Goal: Task Accomplishment & Management: Use online tool/utility

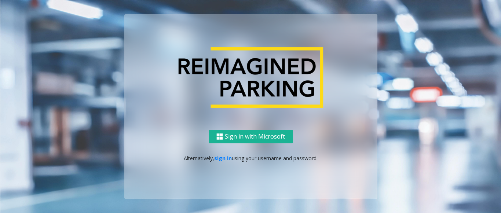
click at [231, 160] on p "Alternatively, sign in using your username and password." at bounding box center [251, 158] width 238 height 8
click at [223, 160] on link "sign in" at bounding box center [223, 158] width 18 height 7
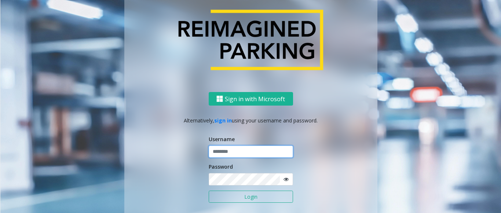
click at [246, 153] on input "text" at bounding box center [251, 152] width 84 height 12
type input "******"
click at [209, 191] on button "Login" at bounding box center [251, 197] width 84 height 12
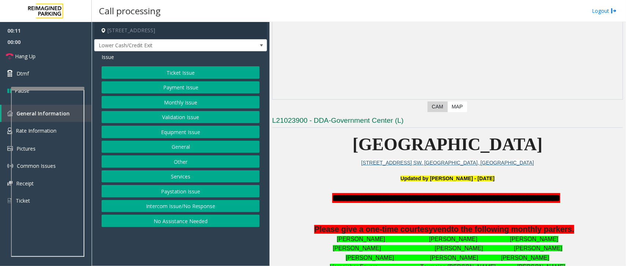
scroll to position [73, 0]
click at [174, 207] on button "Intercom Issue/No Response" at bounding box center [181, 206] width 158 height 12
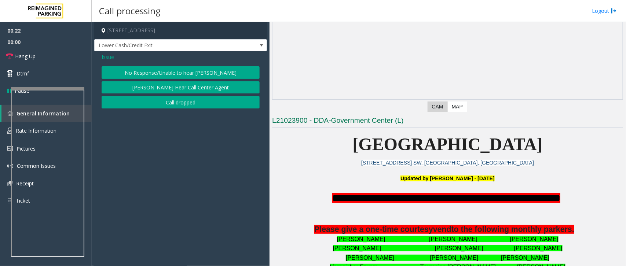
click at [176, 71] on button "No Response/Unable to hear [PERSON_NAME]" at bounding box center [181, 72] width 158 height 12
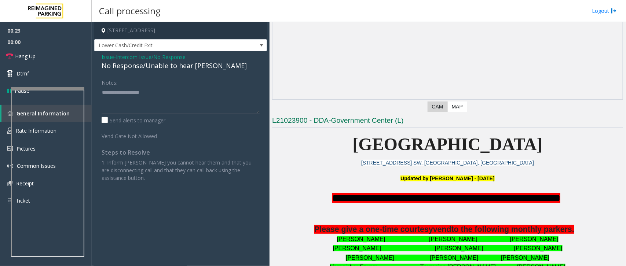
click at [169, 63] on div "No Response/Unable to hear [PERSON_NAME]" at bounding box center [181, 66] width 158 height 10
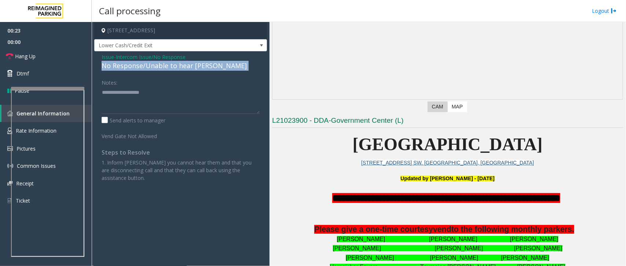
click at [169, 63] on div "No Response/Unable to hear [PERSON_NAME]" at bounding box center [181, 66] width 158 height 10
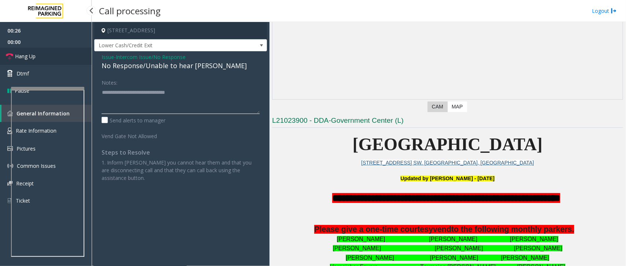
type textarea "**********"
click at [52, 58] on link "Hang Up" at bounding box center [46, 56] width 92 height 17
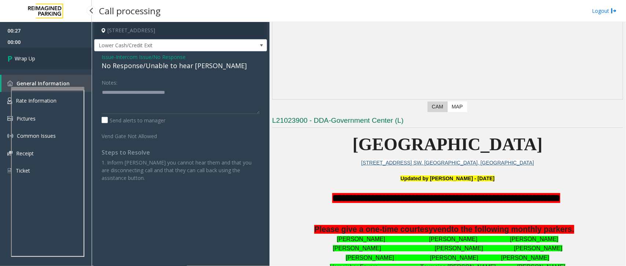
click at [53, 57] on link "Wrap Up" at bounding box center [46, 59] width 92 height 22
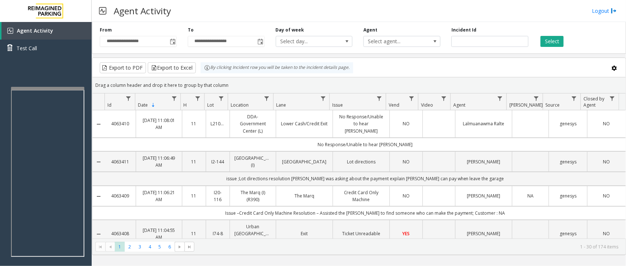
click at [489, 80] on div "Drag a column header and drop it here to group by that column" at bounding box center [358, 85] width 533 height 13
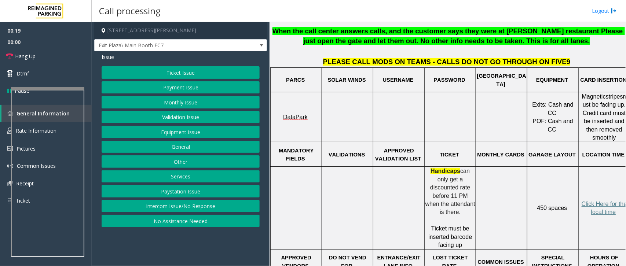
scroll to position [275, 0]
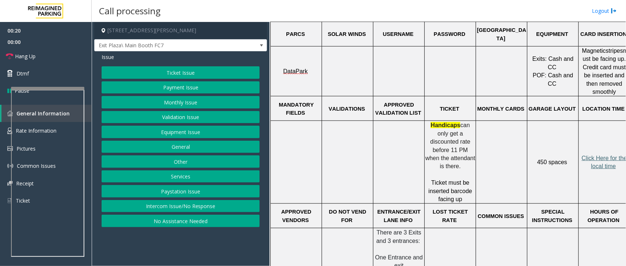
click at [501, 155] on span "Click Here for the local time" at bounding box center [605, 162] width 47 height 14
click at [263, 44] on span at bounding box center [262, 46] width 6 height 6
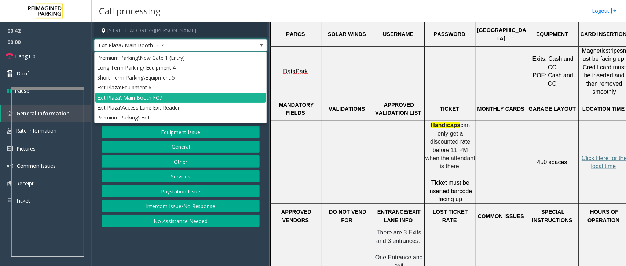
click at [264, 43] on span at bounding box center [262, 46] width 6 height 6
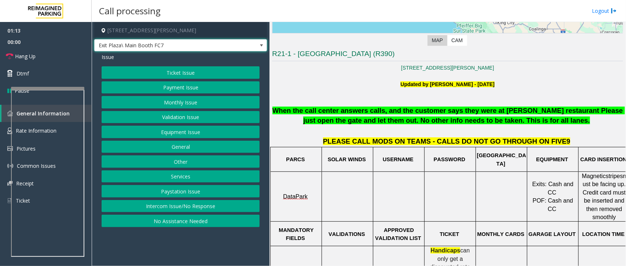
scroll to position [138, 0]
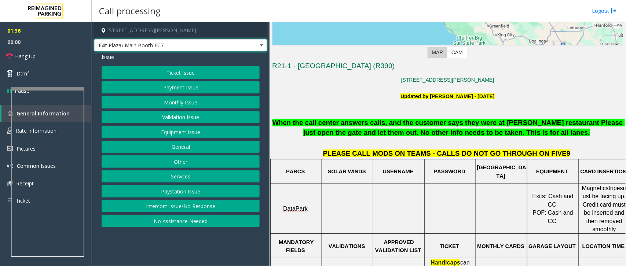
click at [188, 76] on button "Ticket Issue" at bounding box center [181, 72] width 158 height 12
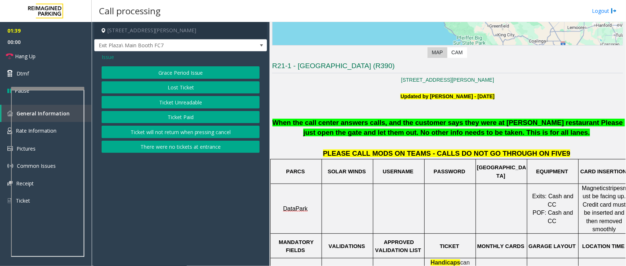
click at [183, 100] on button "Ticket Unreadable" at bounding box center [181, 102] width 158 height 12
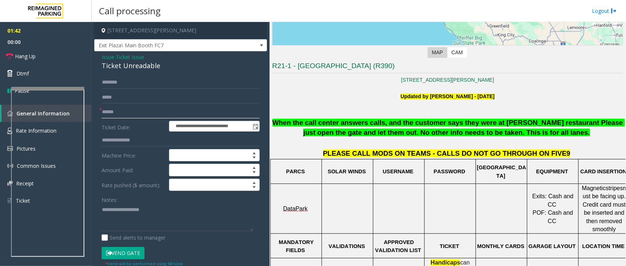
click at [114, 110] on input "text" at bounding box center [181, 112] width 158 height 12
type input "*********"
click at [120, 80] on input "text" at bounding box center [181, 82] width 158 height 12
type input "****"
drag, startPoint x: 110, startPoint y: 254, endPoint x: 114, endPoint y: 253, distance: 3.7
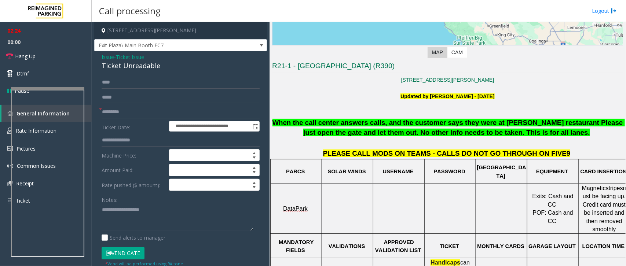
click at [113, 213] on button "Vend Gate" at bounding box center [123, 253] width 43 height 12
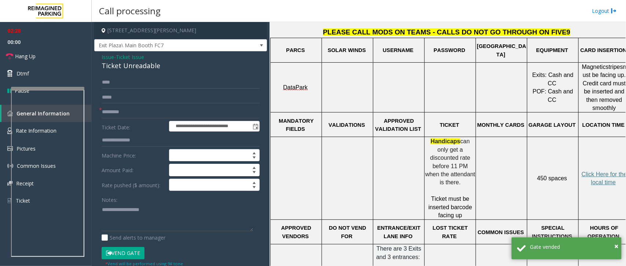
scroll to position [275, 0]
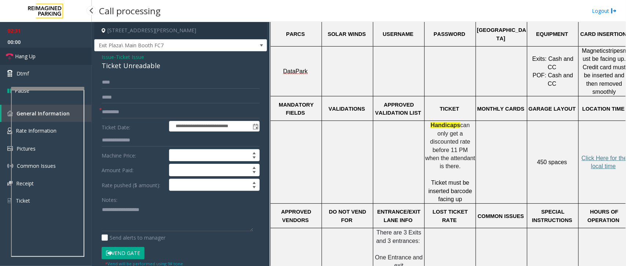
click at [29, 54] on span "Hang Up" at bounding box center [25, 56] width 21 height 8
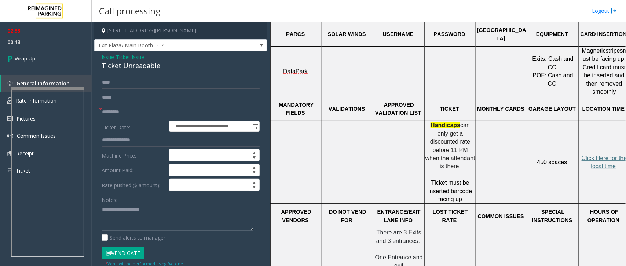
click at [121, 213] on textarea at bounding box center [178, 218] width 152 height 28
type textarea "**********"
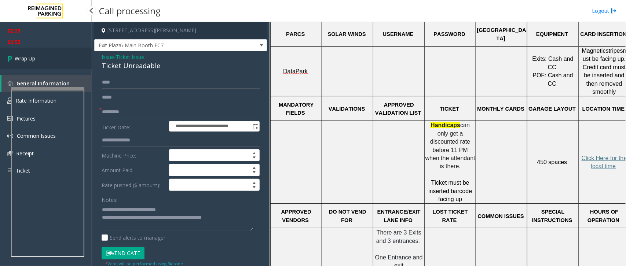
click at [37, 57] on link "Wrap Up" at bounding box center [46, 59] width 92 height 22
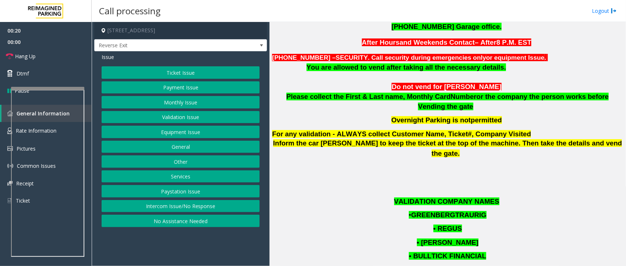
scroll to position [504, 0]
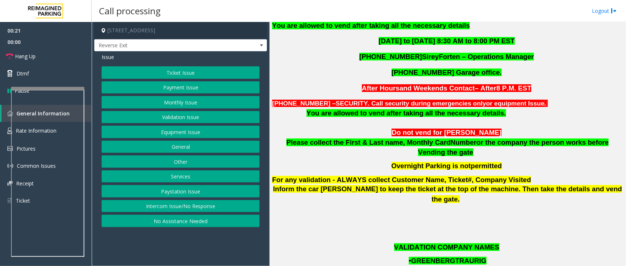
click at [501, 110] on p "You are allowed to vend after taking all the necessary details." at bounding box center [447, 114] width 351 height 10
click at [260, 43] on span at bounding box center [262, 46] width 6 height 6
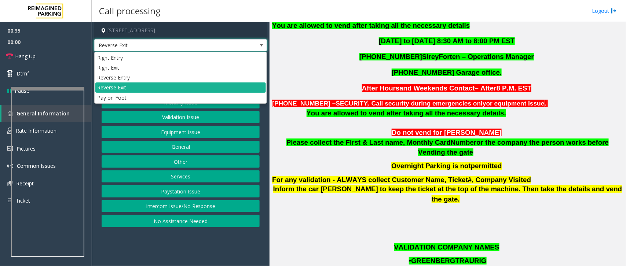
click at [260, 43] on span at bounding box center [262, 46] width 6 height 6
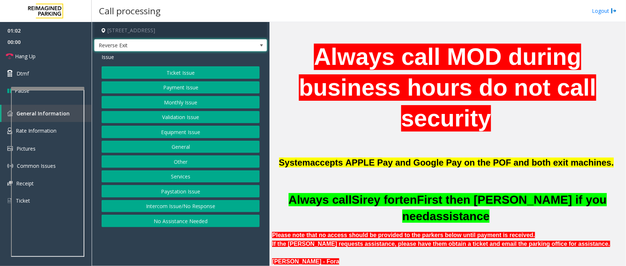
scroll to position [275, 0]
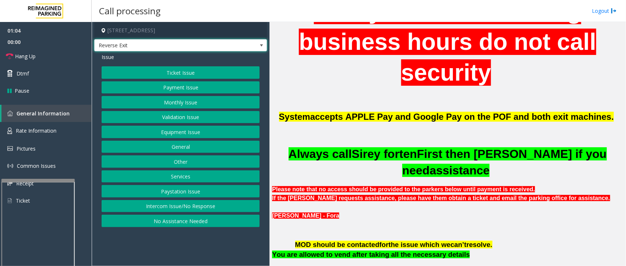
click at [30, 180] on div at bounding box center [37, 180] width 73 height 3
click at [45, 132] on span "Rate Information" at bounding box center [36, 130] width 41 height 7
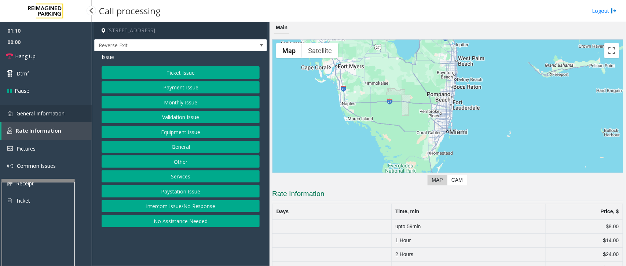
click at [57, 110] on span "General Information" at bounding box center [41, 113] width 48 height 7
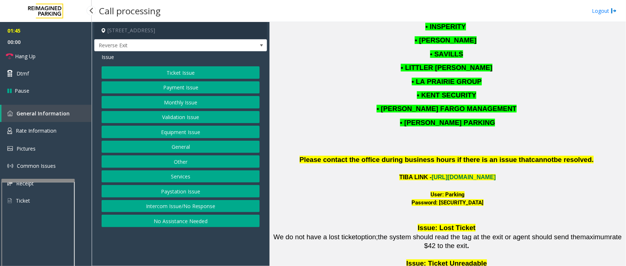
scroll to position [963, 0]
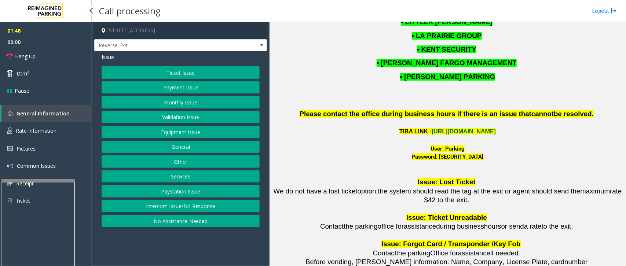
click at [466, 128] on link "[URL][DOMAIN_NAME]" at bounding box center [464, 131] width 64 height 6
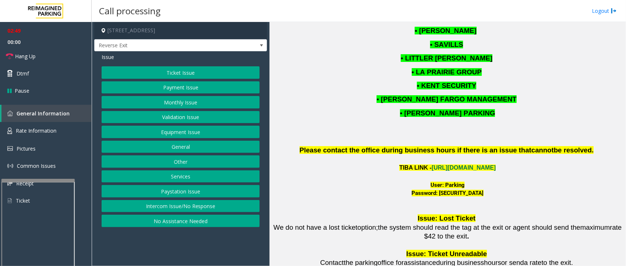
scroll to position [871, 0]
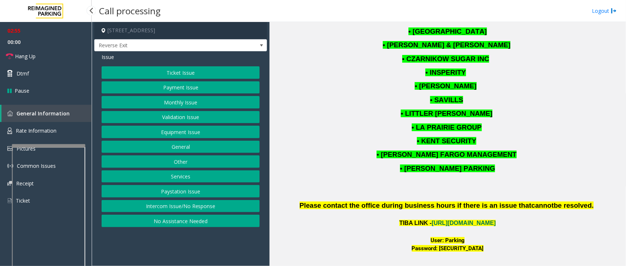
click at [41, 144] on div at bounding box center [48, 145] width 73 height 3
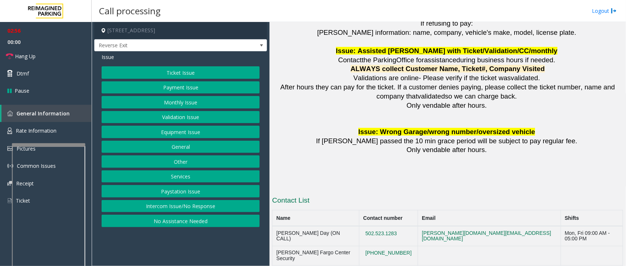
scroll to position [1413, 0]
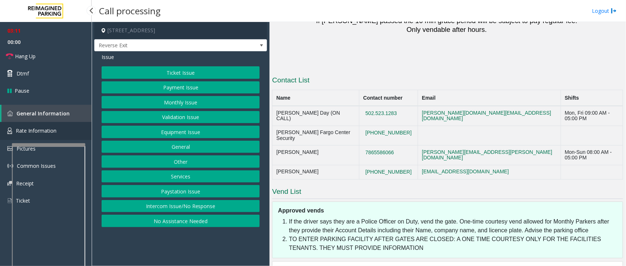
click at [56, 128] on link "Rate Information" at bounding box center [46, 131] width 92 height 18
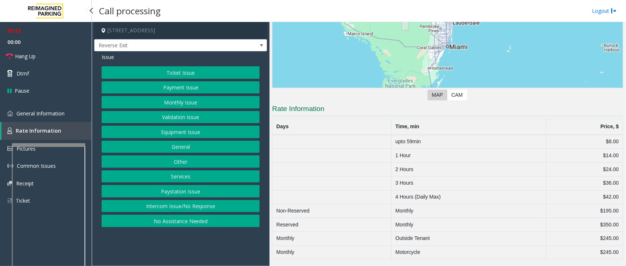
scroll to position [85, 0]
click at [46, 116] on span "General Information" at bounding box center [41, 113] width 48 height 7
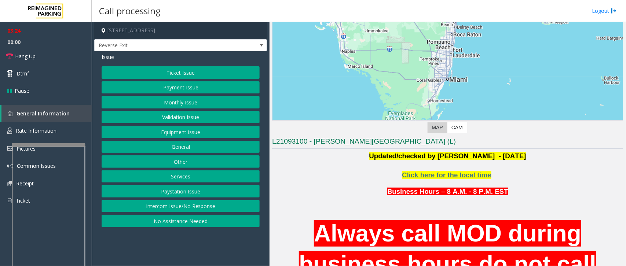
scroll to position [37, 0]
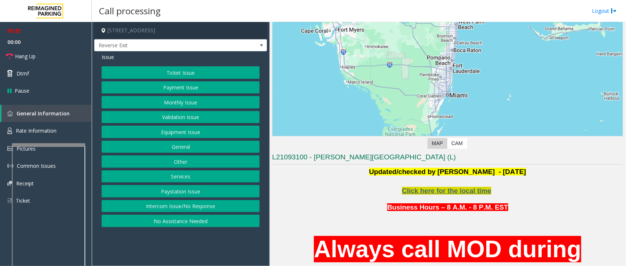
click at [455, 193] on span "Click here for the local time" at bounding box center [447, 191] width 90 height 8
drag, startPoint x: 175, startPoint y: 30, endPoint x: 208, endPoint y: 30, distance: 33.8
click at [208, 30] on h4 "[STREET_ADDRESS]" at bounding box center [180, 30] width 173 height 17
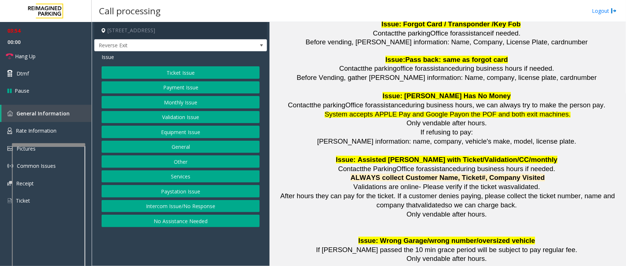
scroll to position [1413, 0]
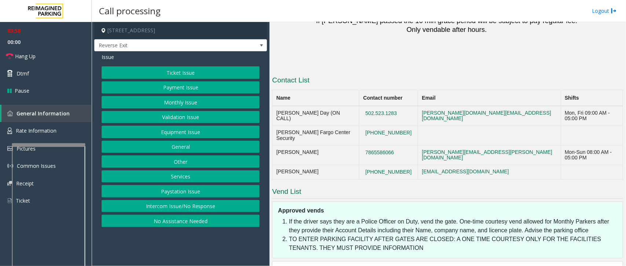
drag, startPoint x: 398, startPoint y: 94, endPoint x: 356, endPoint y: 94, distance: 42.2
click at [360, 106] on td "502.523.1283" at bounding box center [389, 116] width 59 height 20
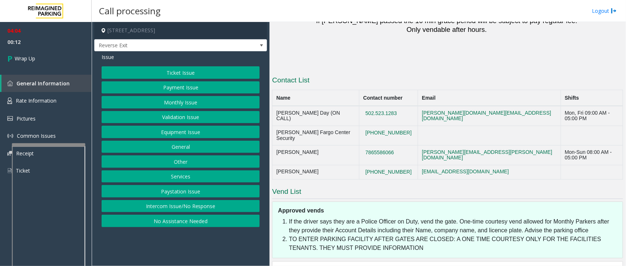
click at [181, 131] on button "Equipment Issue" at bounding box center [181, 132] width 158 height 12
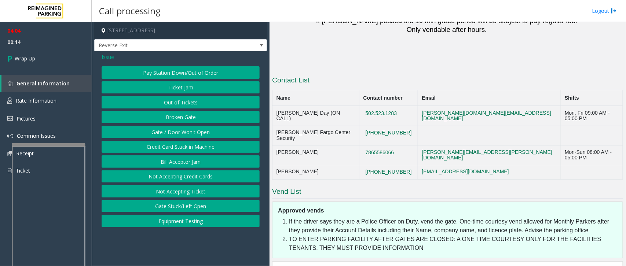
click at [182, 134] on button "Gate / Door Won't Open" at bounding box center [181, 132] width 158 height 12
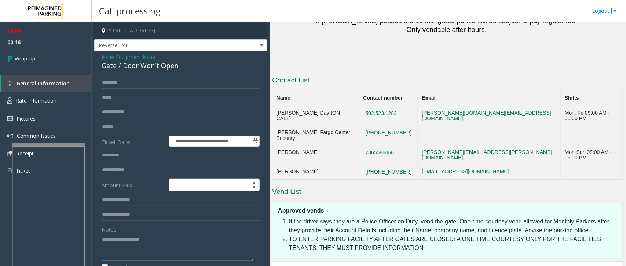
click at [138, 213] on textarea at bounding box center [178, 248] width 152 height 28
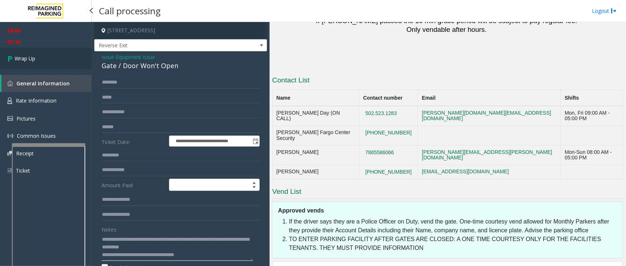
type textarea "**********"
click at [26, 57] on span "Wrap Up" at bounding box center [25, 59] width 21 height 8
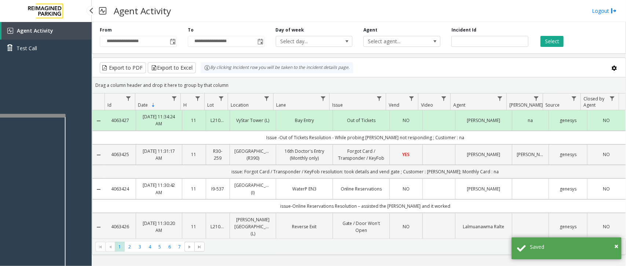
click at [25, 112] on app-root "**********" at bounding box center [313, 133] width 626 height 266
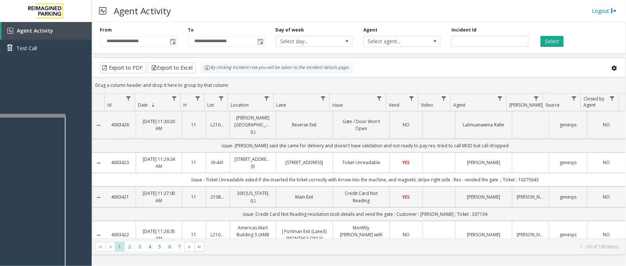
scroll to position [92, 0]
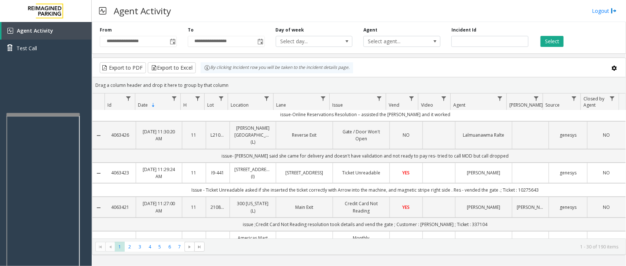
click at [41, 114] on div at bounding box center [43, 114] width 73 height 3
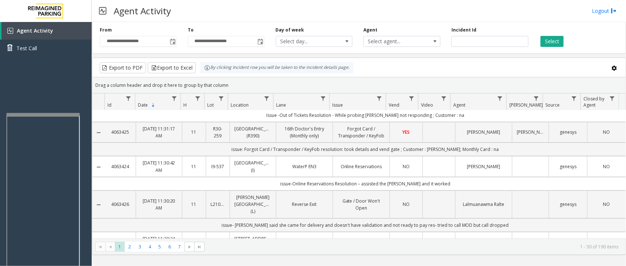
scroll to position [0, 0]
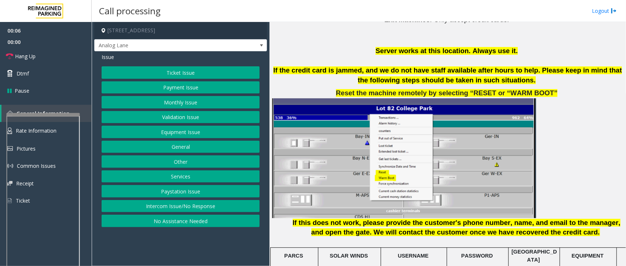
scroll to position [825, 0]
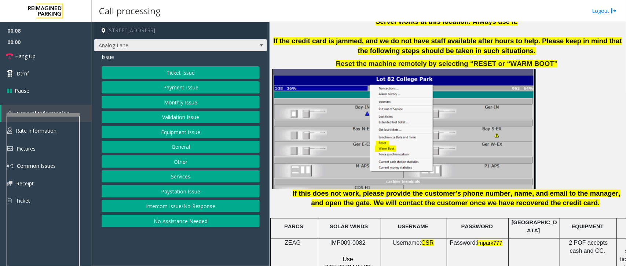
click at [262, 44] on span at bounding box center [262, 46] width 6 height 6
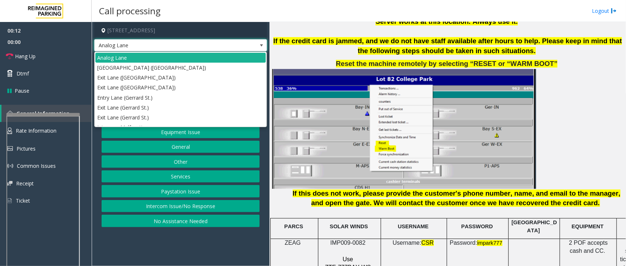
click at [501, 167] on p at bounding box center [447, 129] width 351 height 120
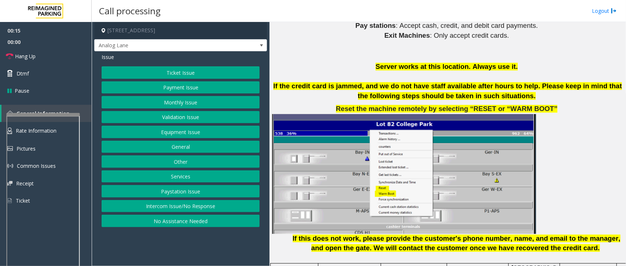
scroll to position [780, 0]
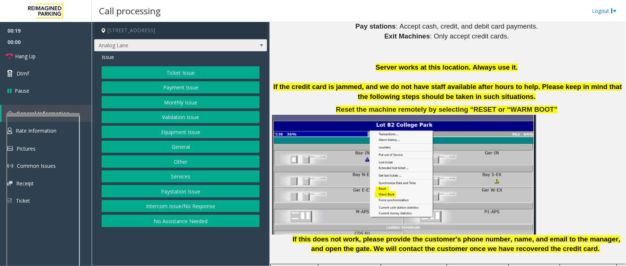
click at [260, 44] on span at bounding box center [262, 46] width 6 height 6
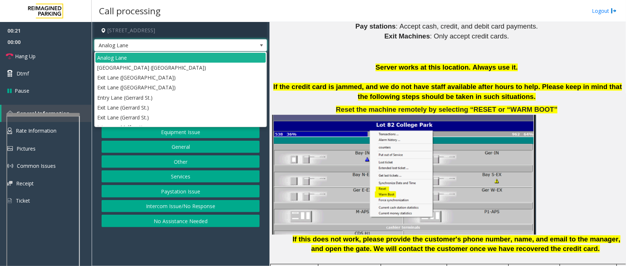
click at [264, 45] on span at bounding box center [262, 46] width 6 height 6
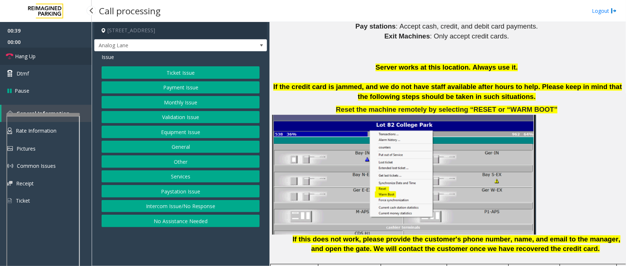
click at [24, 54] on span "Hang Up" at bounding box center [25, 56] width 21 height 8
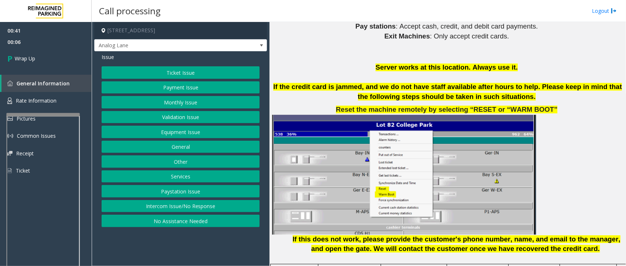
click at [186, 74] on button "Ticket Issue" at bounding box center [181, 72] width 158 height 12
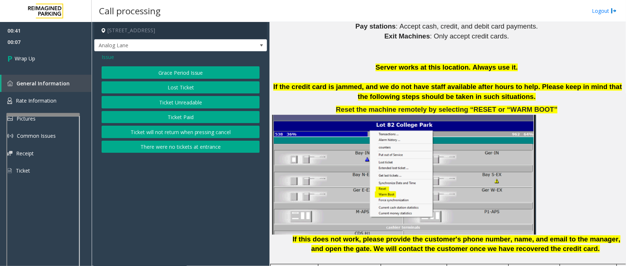
click at [185, 102] on button "Ticket Unreadable" at bounding box center [181, 102] width 158 height 12
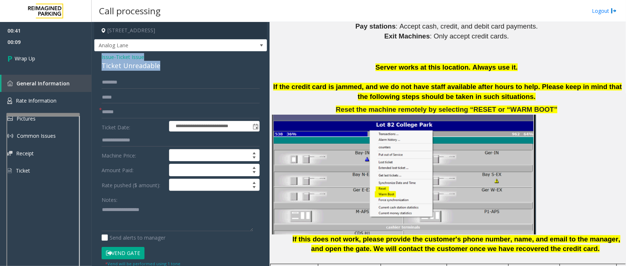
drag, startPoint x: 98, startPoint y: 54, endPoint x: 182, endPoint y: 63, distance: 84.2
click at [182, 63] on div "**********" at bounding box center [180, 233] width 173 height 365
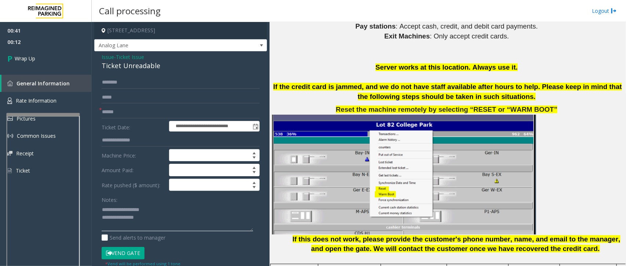
type textarea "**********"
click at [110, 110] on input "text" at bounding box center [181, 112] width 158 height 12
type input "**"
drag, startPoint x: 158, startPoint y: 215, endPoint x: 158, endPoint y: 219, distance: 4.8
click at [158, 213] on textarea at bounding box center [178, 218] width 152 height 28
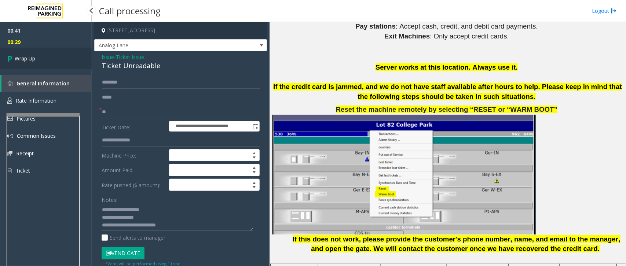
type textarea "**********"
click at [22, 66] on link "Wrap Up" at bounding box center [46, 59] width 92 height 22
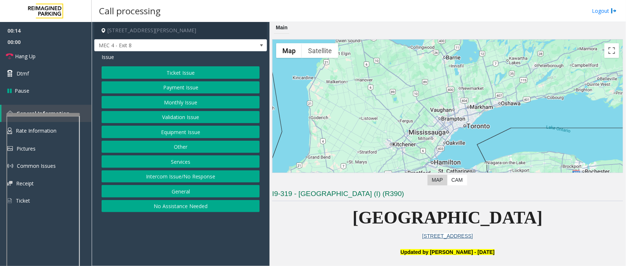
click at [171, 178] on button "Intercom Issue/No Response" at bounding box center [181, 177] width 158 height 12
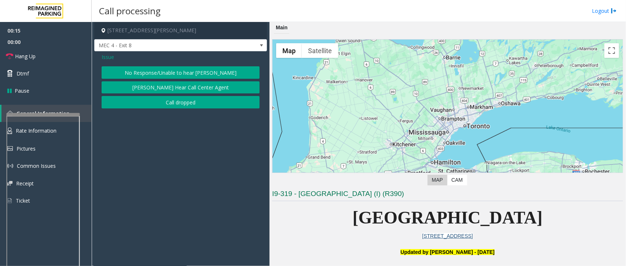
click at [138, 70] on button "No Response/Unable to hear [PERSON_NAME]" at bounding box center [181, 72] width 158 height 12
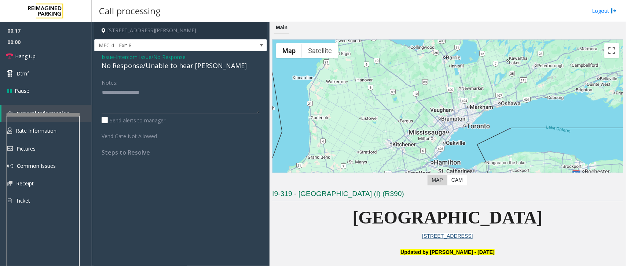
click at [136, 69] on div "No Response/Unable to hear [PERSON_NAME]" at bounding box center [181, 66] width 158 height 10
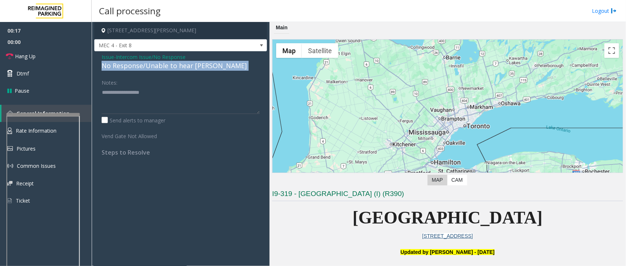
click at [136, 69] on div "No Response/Unable to hear [PERSON_NAME]" at bounding box center [181, 66] width 158 height 10
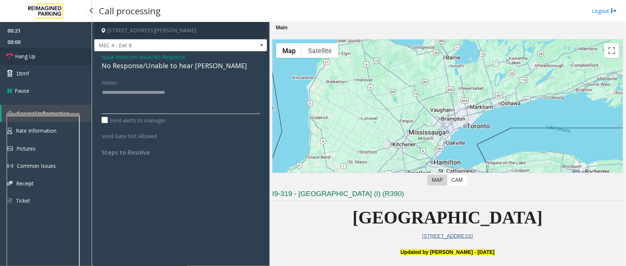
type textarea "**********"
click at [26, 56] on span "Hang Up" at bounding box center [25, 56] width 21 height 8
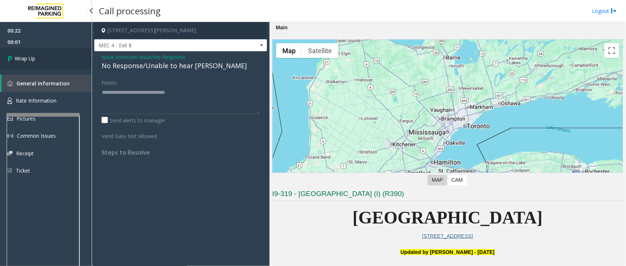
click at [26, 59] on span "Wrap Up" at bounding box center [25, 59] width 21 height 8
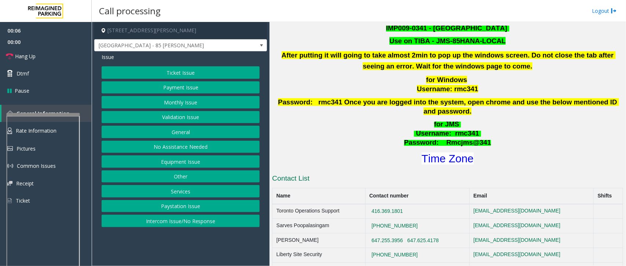
scroll to position [321, 0]
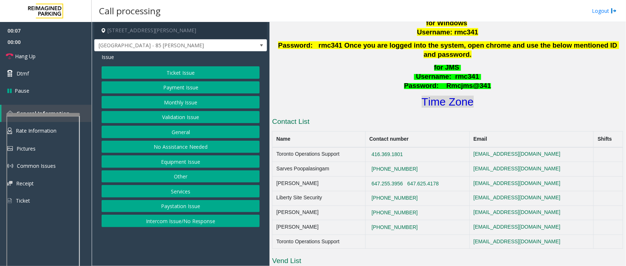
click at [446, 96] on font "Time Zone" at bounding box center [448, 102] width 52 height 12
click at [182, 119] on button "Validation Issue" at bounding box center [181, 117] width 158 height 12
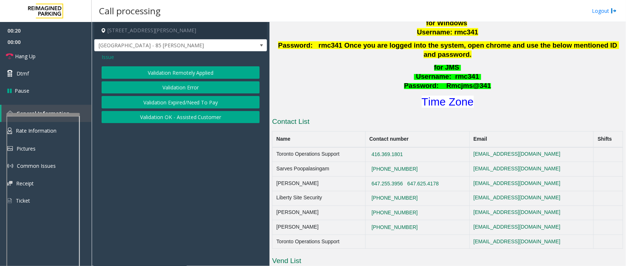
click at [181, 88] on button "Validation Error" at bounding box center [181, 87] width 158 height 12
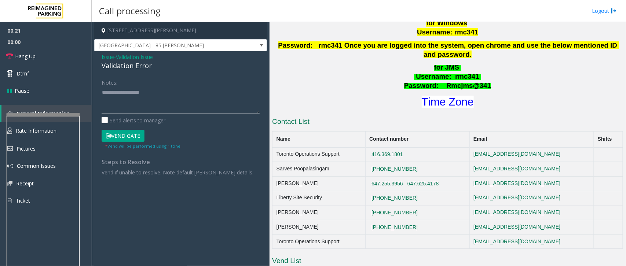
click at [132, 100] on textarea at bounding box center [181, 101] width 158 height 28
click at [180, 103] on textarea at bounding box center [181, 101] width 158 height 28
click at [118, 110] on textarea at bounding box center [181, 101] width 158 height 28
click at [109, 137] on icon at bounding box center [109, 136] width 6 height 5
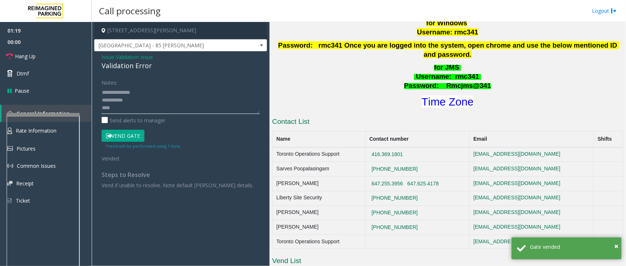
click at [113, 107] on textarea at bounding box center [181, 101] width 158 height 28
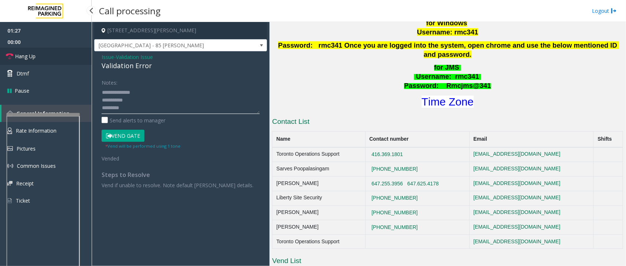
type textarea "**********"
click at [18, 52] on span "Hang Up" at bounding box center [25, 56] width 21 height 8
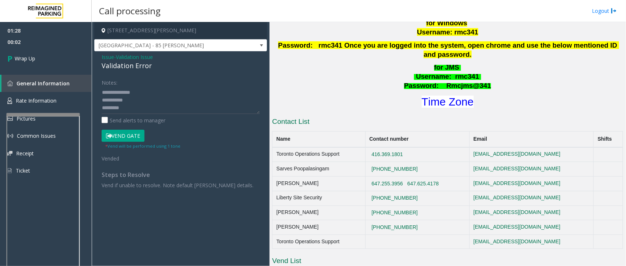
drag, startPoint x: 100, startPoint y: 91, endPoint x: 125, endPoint y: 100, distance: 27.3
click at [125, 100] on div "Notes: Send alerts to manager Vend Gate * Vend will be performed using 1 tone V…" at bounding box center [180, 132] width 169 height 113
click at [100, 93] on div "Notes: Send alerts to manager Vend Gate * Vend will be performed using 1 tone V…" at bounding box center [180, 132] width 169 height 113
drag, startPoint x: 101, startPoint y: 93, endPoint x: 126, endPoint y: 109, distance: 29.4
click at [126, 109] on textarea at bounding box center [181, 101] width 158 height 28
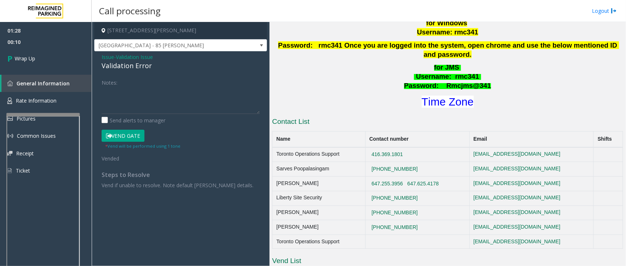
click at [100, 58] on div "Issue - Validation Issue Validation Error Notes: Send alerts to manager Vend Ga…" at bounding box center [180, 123] width 173 height 145
click at [101, 58] on div "Issue - Validation Issue Validation Error Notes: Send alerts to manager Vend Ga…" at bounding box center [180, 123] width 173 height 145
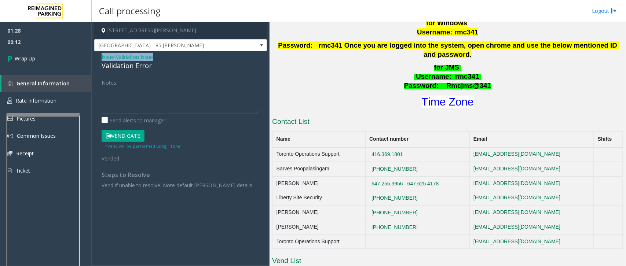
click at [101, 58] on div "Issue - Validation Issue Validation Error Notes: Send alerts to manager Vend Ga…" at bounding box center [180, 123] width 173 height 145
drag, startPoint x: 101, startPoint y: 58, endPoint x: 143, endPoint y: 70, distance: 43.9
click at [143, 70] on div "Issue - Validation Issue Validation Error Notes: Send alerts to manager Vend Ga…" at bounding box center [180, 123] width 173 height 145
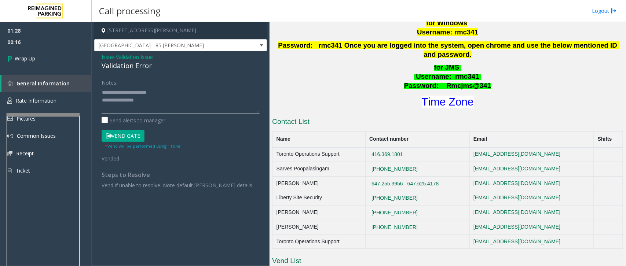
click at [141, 100] on textarea at bounding box center [181, 101] width 158 height 28
paste textarea "**********"
type textarea "**********"
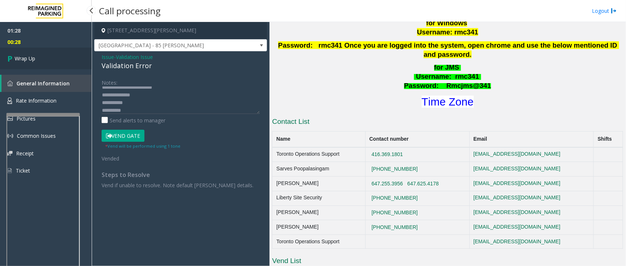
click at [22, 59] on span "Wrap Up" at bounding box center [25, 59] width 21 height 8
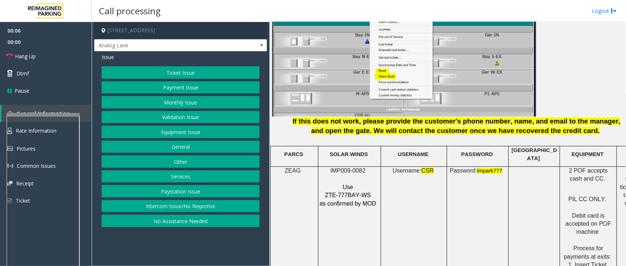
scroll to position [917, 0]
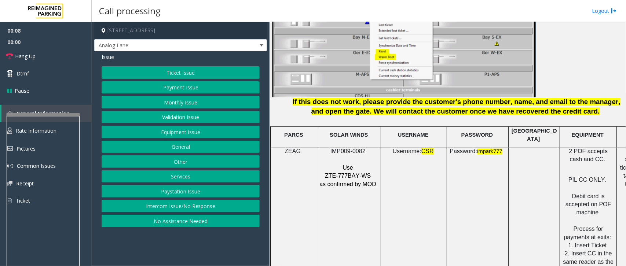
click at [334, 148] on span "IMP009-0082" at bounding box center [348, 151] width 35 height 6
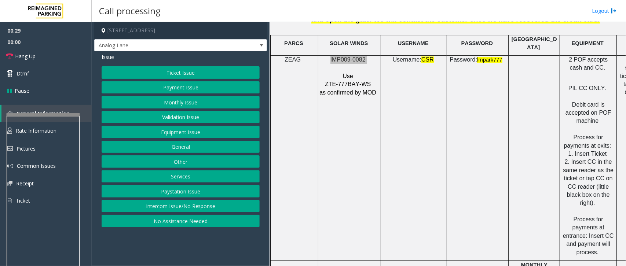
scroll to position [1055, 0]
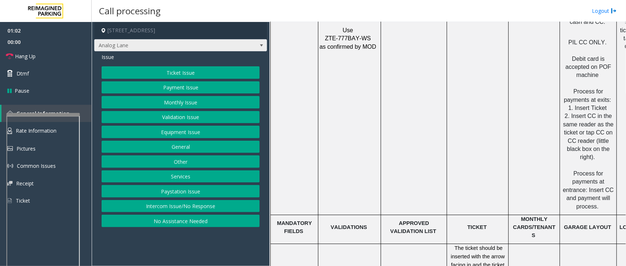
click at [262, 45] on span at bounding box center [262, 46] width 6 height 6
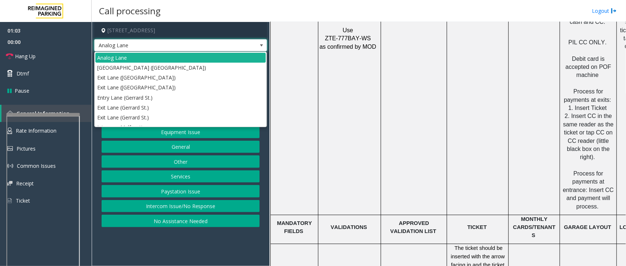
click at [262, 45] on span at bounding box center [262, 46] width 6 height 6
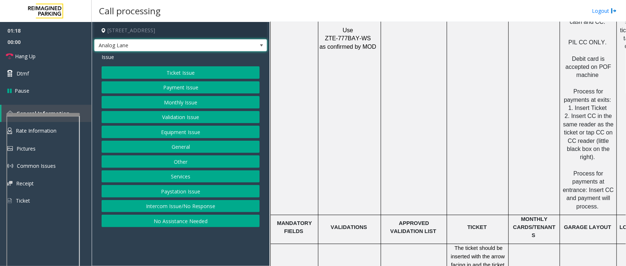
click at [190, 206] on button "Intercom Issue/No Response" at bounding box center [181, 206] width 158 height 12
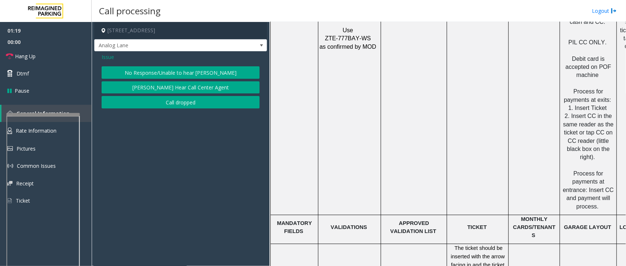
click at [202, 71] on button "No Response/Unable to hear [PERSON_NAME]" at bounding box center [181, 72] width 158 height 12
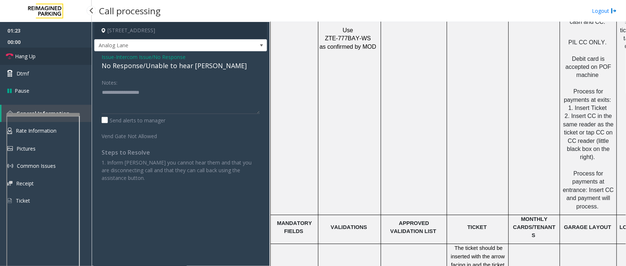
click at [31, 59] on span "Hang Up" at bounding box center [25, 56] width 21 height 8
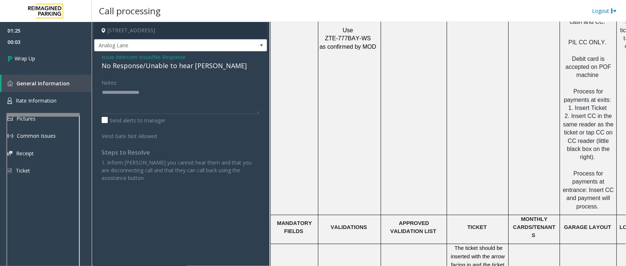
click at [111, 59] on span "Issue" at bounding box center [108, 57] width 12 height 8
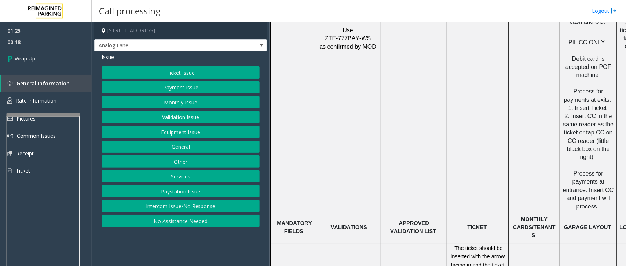
click at [179, 206] on button "Intercom Issue/No Response" at bounding box center [181, 206] width 158 height 12
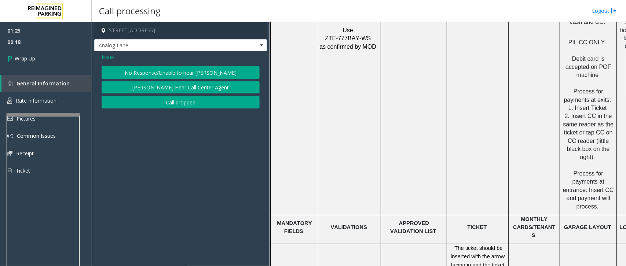
click at [177, 71] on button "No Response/Unable to hear [PERSON_NAME]" at bounding box center [181, 72] width 158 height 12
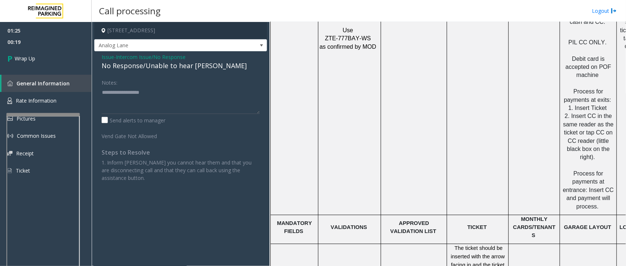
click at [144, 65] on div "No Response/Unable to hear [PERSON_NAME]" at bounding box center [181, 66] width 158 height 10
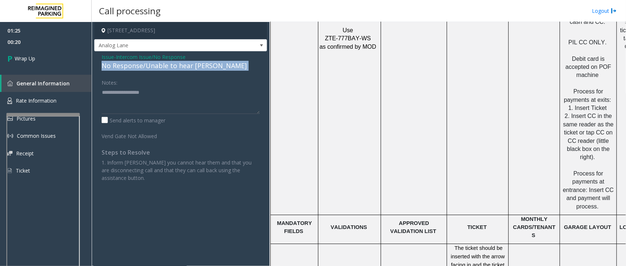
click at [144, 65] on div "No Response/Unable to hear [PERSON_NAME]" at bounding box center [181, 66] width 158 height 10
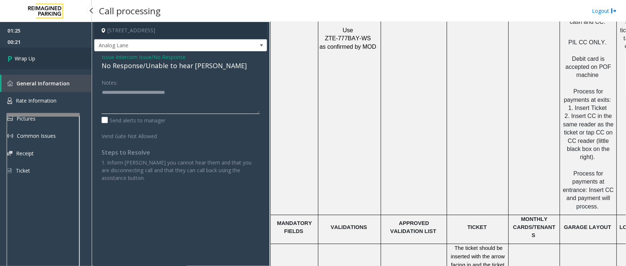
type textarea "**********"
click at [28, 56] on span "Wrap Up" at bounding box center [25, 59] width 21 height 8
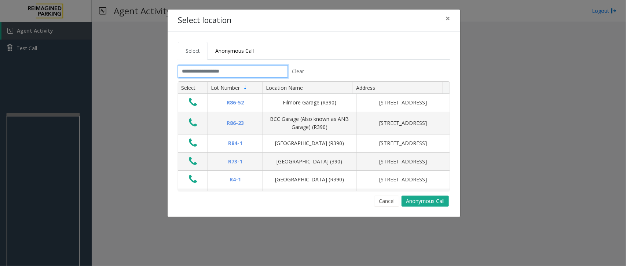
click at [238, 67] on input "text" at bounding box center [233, 71] width 110 height 12
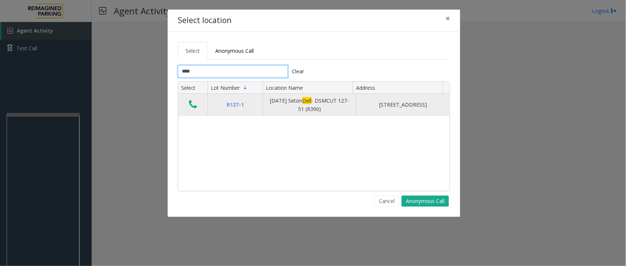
type input "****"
click at [190, 106] on icon "Data table" at bounding box center [193, 104] width 8 height 10
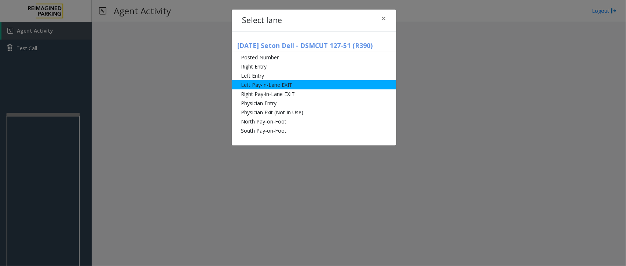
click at [285, 84] on li "Left Pay-in-Lane EXIT" at bounding box center [314, 84] width 164 height 9
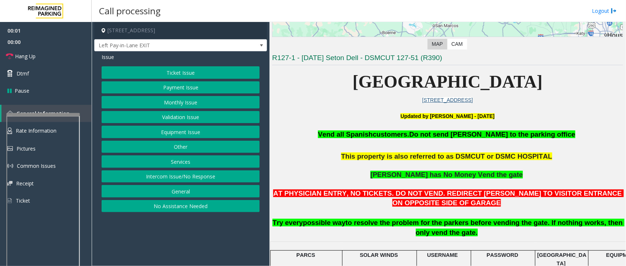
scroll to position [138, 0]
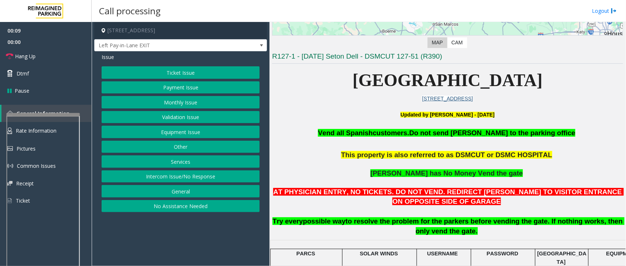
click at [186, 135] on button "Equipment Issue" at bounding box center [181, 132] width 158 height 12
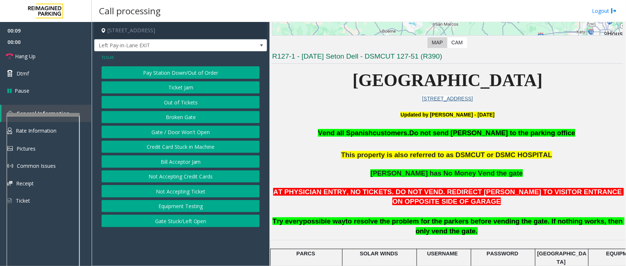
click at [184, 132] on button "Gate / Door Won't Open" at bounding box center [181, 132] width 158 height 12
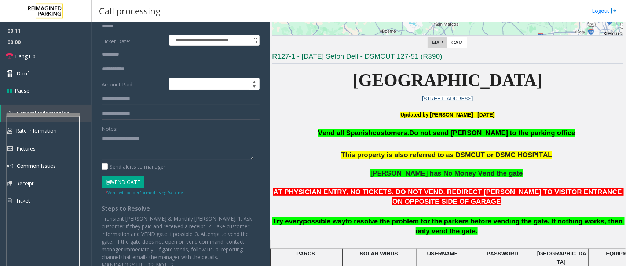
scroll to position [127, 0]
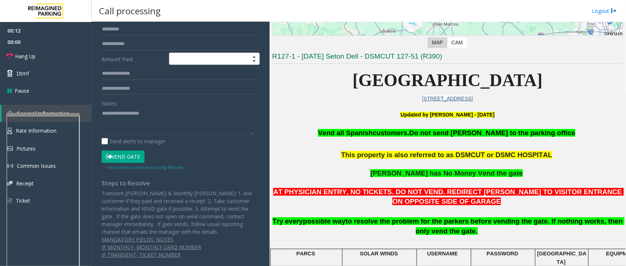
click at [125, 158] on button "Vend Gate" at bounding box center [123, 157] width 43 height 12
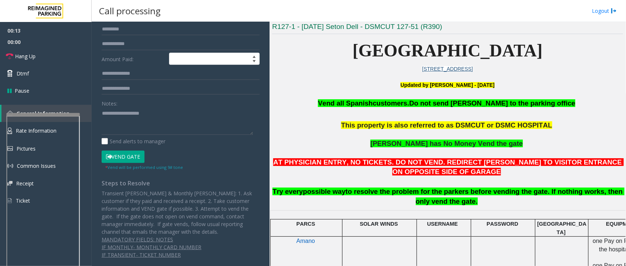
scroll to position [183, 0]
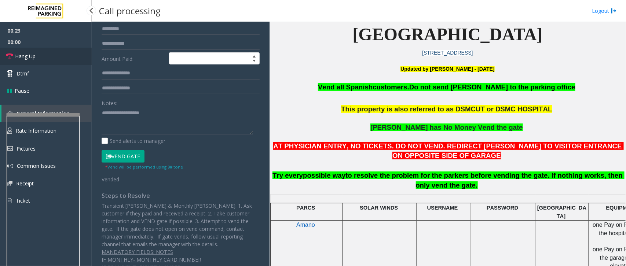
click at [30, 54] on span "Hang Up" at bounding box center [25, 56] width 21 height 8
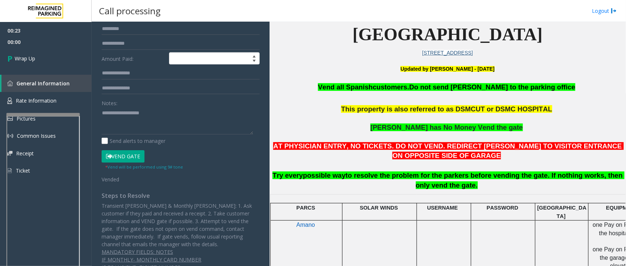
click at [349, 85] on span "Vend all Spanish" at bounding box center [345, 87] width 55 height 8
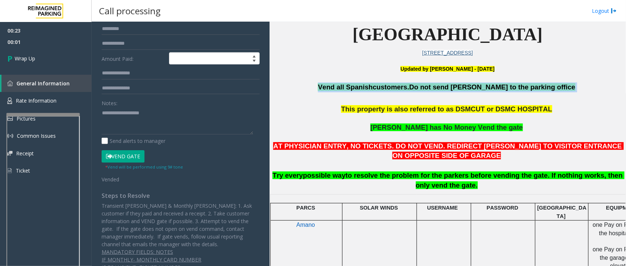
click at [349, 85] on span "Vend all Spanish" at bounding box center [345, 87] width 55 height 8
click at [350, 85] on span "Vend all Spanish" at bounding box center [345, 87] width 55 height 8
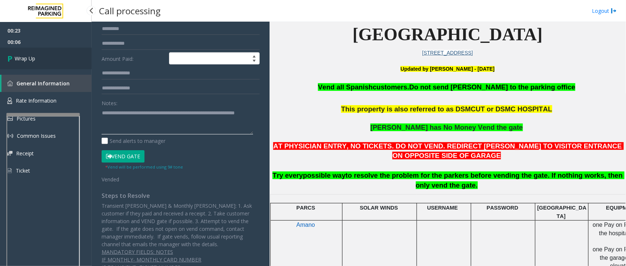
type textarea "**********"
click at [51, 56] on link "Wrap Up" at bounding box center [46, 59] width 92 height 22
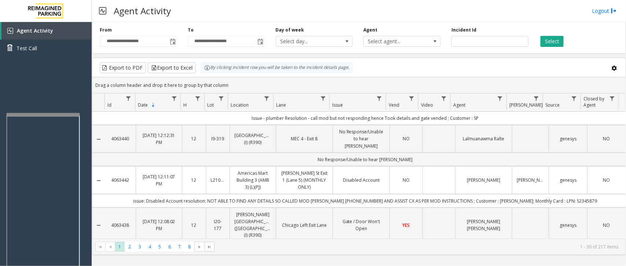
scroll to position [504, 0]
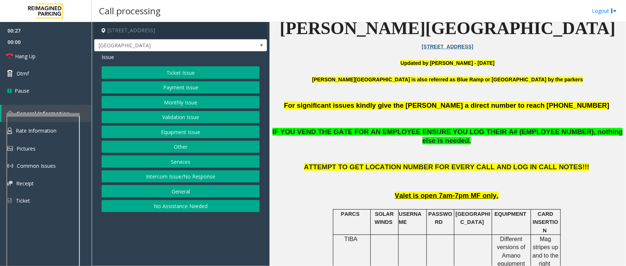
scroll to position [183, 0]
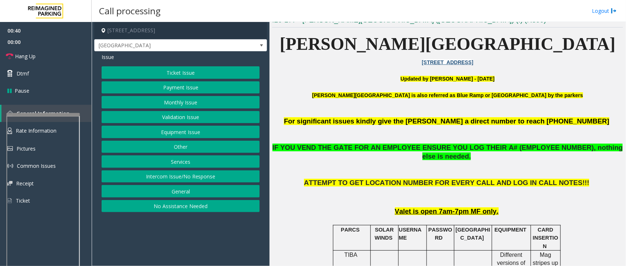
click at [195, 131] on button "Equipment Issue" at bounding box center [181, 132] width 158 height 12
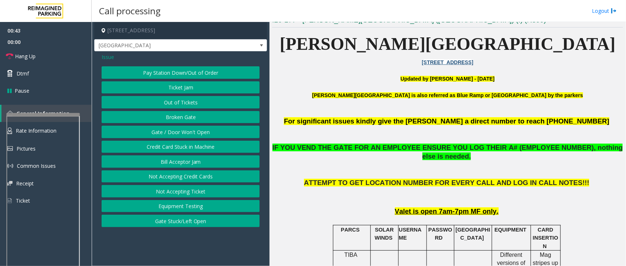
click at [173, 132] on button "Gate / Door Won't Open" at bounding box center [181, 132] width 158 height 12
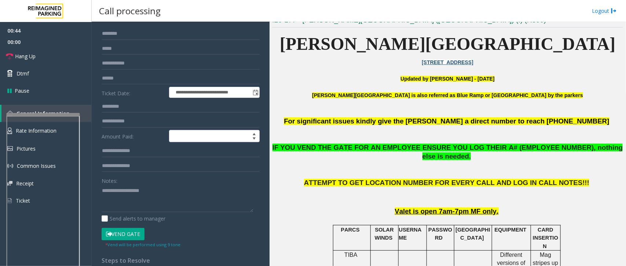
scroll to position [92, 0]
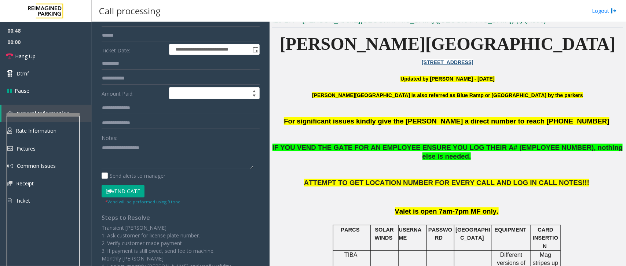
click at [109, 193] on icon at bounding box center [109, 191] width 6 height 5
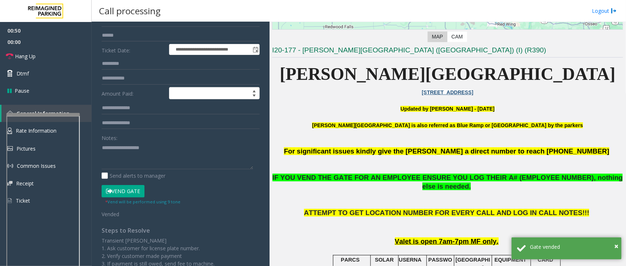
scroll to position [138, 0]
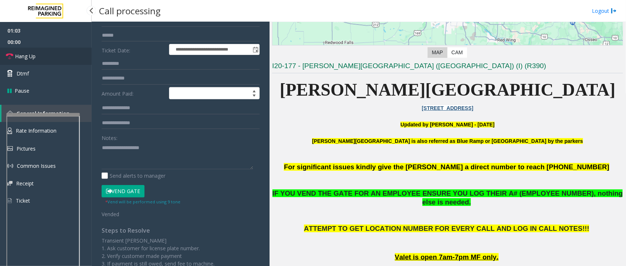
click at [6, 53] on icon at bounding box center [9, 56] width 7 height 7
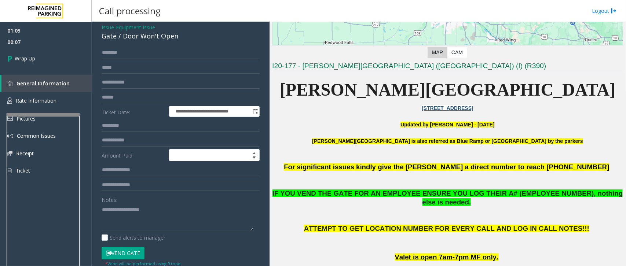
scroll to position [46, 0]
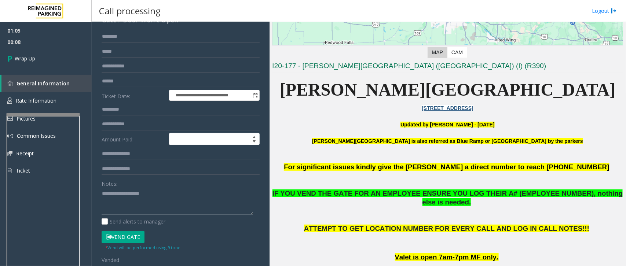
click at [134, 196] on textarea at bounding box center [178, 202] width 152 height 28
type textarea "*"
type textarea "**********"
drag, startPoint x: 106, startPoint y: 195, endPoint x: 40, endPoint y: 61, distance: 149.6
click at [40, 61] on link "Wrap Up" at bounding box center [46, 59] width 92 height 22
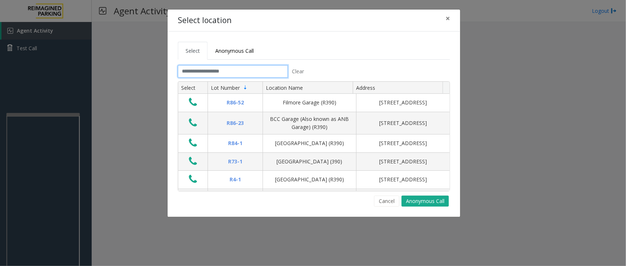
click at [215, 74] on input "text" at bounding box center [233, 71] width 110 height 12
click at [449, 21] on span "×" at bounding box center [448, 18] width 4 height 10
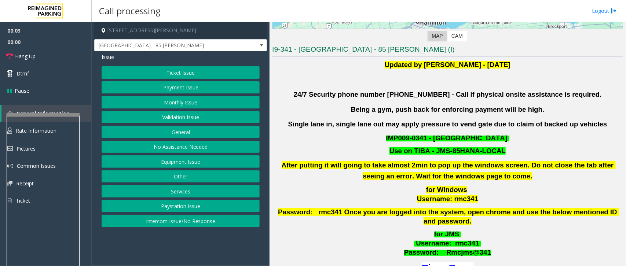
scroll to position [183, 0]
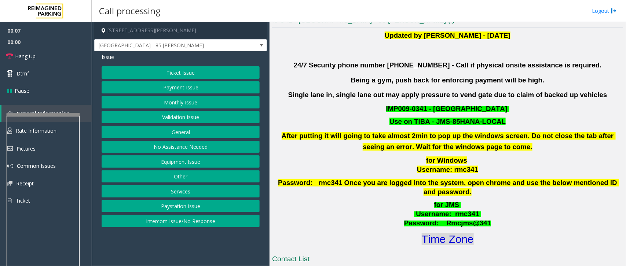
click at [443, 213] on font "Time Zone" at bounding box center [448, 239] width 52 height 12
click at [194, 117] on button "Validation Issue" at bounding box center [181, 117] width 158 height 12
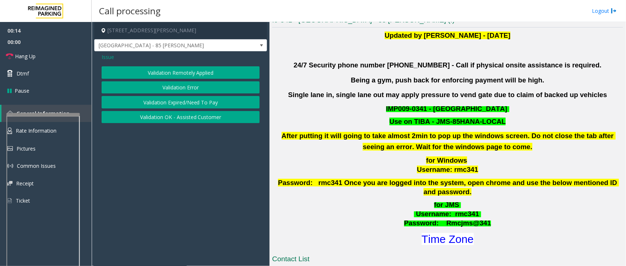
click at [171, 84] on button "Validation Error" at bounding box center [181, 87] width 158 height 12
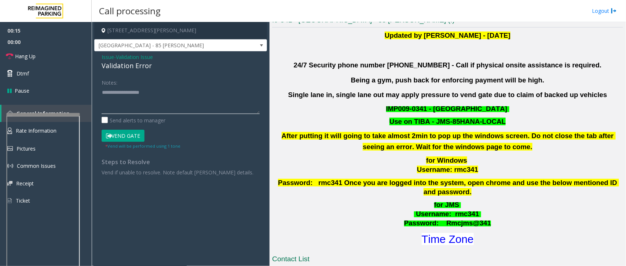
click at [122, 97] on textarea at bounding box center [181, 101] width 158 height 28
drag, startPoint x: 101, startPoint y: 54, endPoint x: 174, endPoint y: 62, distance: 73.0
click at [174, 62] on div "Issue - Validation Issue Validation Error Notes: Send alerts to manager Vend Ga…" at bounding box center [180, 117] width 173 height 132
drag, startPoint x: 143, startPoint y: 105, endPoint x: 149, endPoint y: 105, distance: 5.5
click at [145, 105] on textarea at bounding box center [181, 101] width 158 height 28
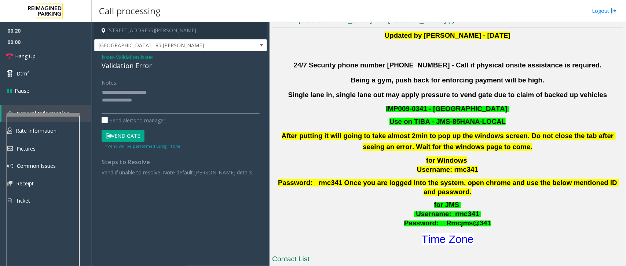
click at [150, 105] on textarea at bounding box center [181, 101] width 158 height 28
click at [153, 101] on textarea at bounding box center [181, 101] width 158 height 28
drag, startPoint x: 427, startPoint y: 110, endPoint x: 371, endPoint y: 110, distance: 56.5
click at [371, 110] on p "IMP009-0341 - [GEOGRAPHIC_DATA]" at bounding box center [447, 109] width 353 height 9
click at [153, 105] on textarea at bounding box center [181, 101] width 158 height 28
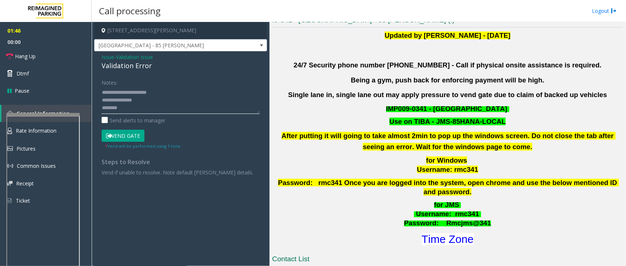
scroll to position [5, 0]
click at [142, 92] on textarea at bounding box center [181, 101] width 158 height 28
click at [145, 109] on textarea at bounding box center [181, 101] width 158 height 28
click at [149, 111] on textarea at bounding box center [181, 101] width 158 height 28
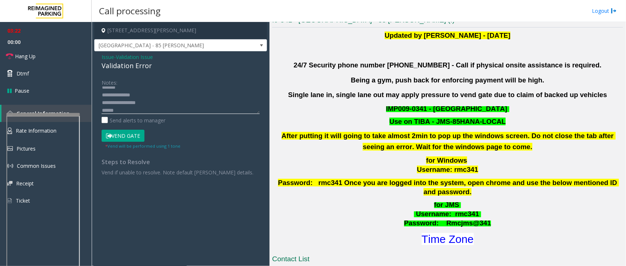
click at [124, 110] on textarea at bounding box center [181, 101] width 158 height 28
click at [129, 138] on button "Vend Gate" at bounding box center [123, 136] width 43 height 12
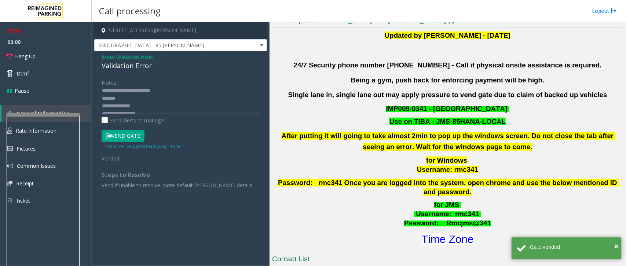
scroll to position [0, 0]
click at [171, 101] on textarea at bounding box center [181, 101] width 158 height 28
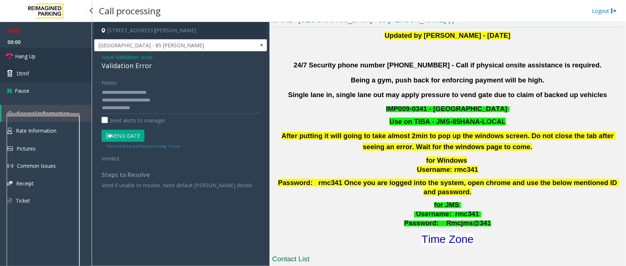
drag, startPoint x: 19, startPoint y: 59, endPoint x: 59, endPoint y: 74, distance: 41.9
click at [19, 59] on span "Hang Up" at bounding box center [25, 56] width 21 height 8
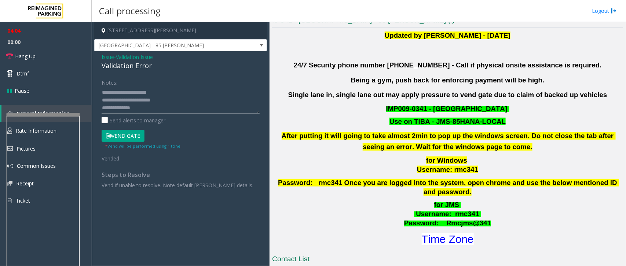
click at [153, 109] on textarea at bounding box center [181, 101] width 158 height 28
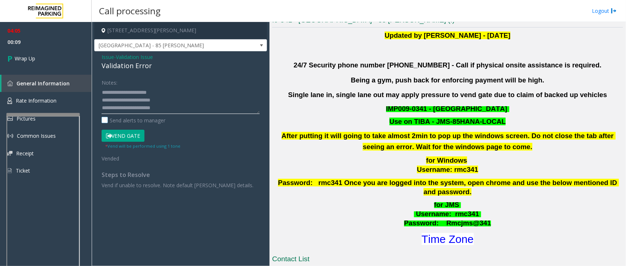
scroll to position [5, 0]
type textarea "**********"
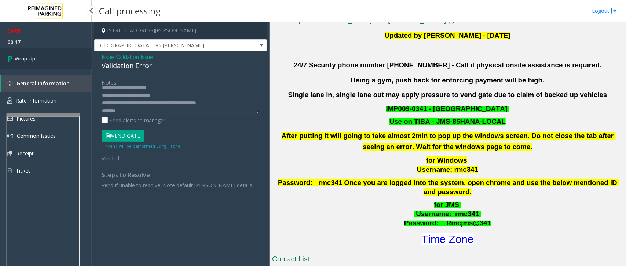
click at [19, 59] on span "Wrap Up" at bounding box center [25, 59] width 21 height 8
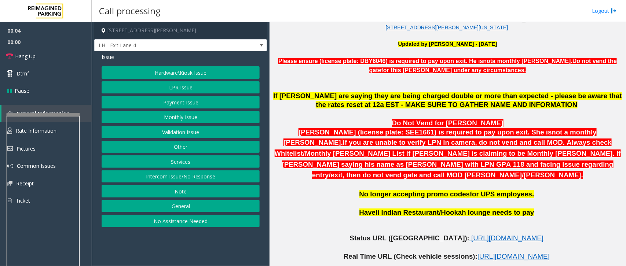
scroll to position [275, 0]
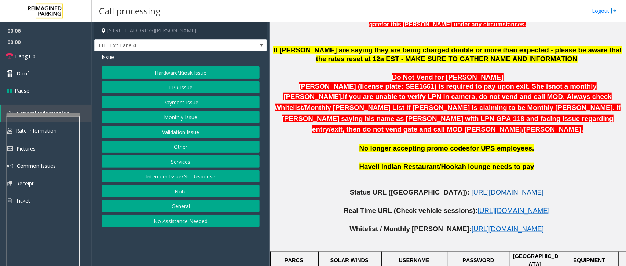
click at [471, 189] on span "[URL][DOMAIN_NAME]" at bounding box center [507, 193] width 72 height 8
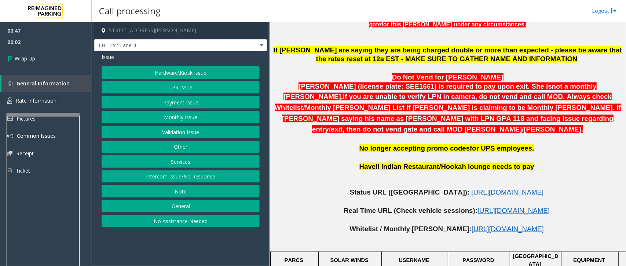
click at [190, 213] on button "No Assistance Needed" at bounding box center [181, 221] width 158 height 12
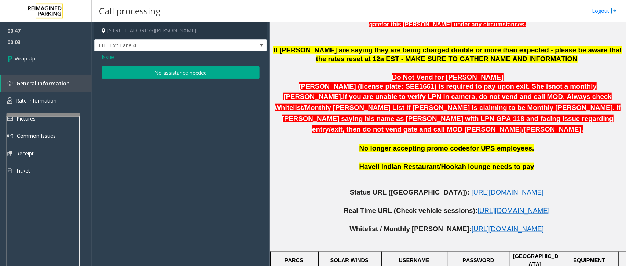
click at [143, 70] on button "No assistance needed" at bounding box center [181, 72] width 158 height 12
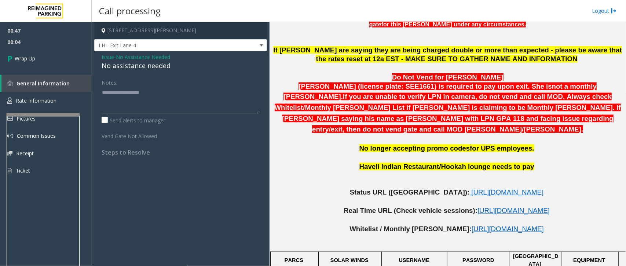
click at [147, 68] on div "No assistance needed" at bounding box center [181, 66] width 158 height 10
type textarea "**********"
click at [61, 65] on link "Wrap Up" at bounding box center [46, 59] width 92 height 22
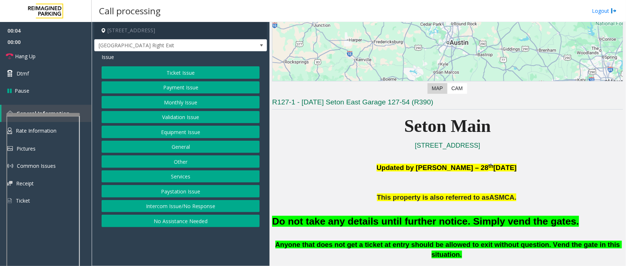
scroll to position [138, 0]
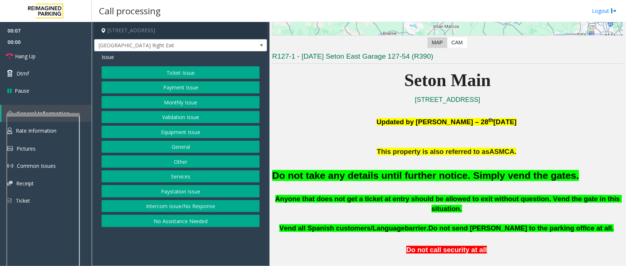
click at [173, 131] on button "Equipment Issue" at bounding box center [181, 132] width 158 height 12
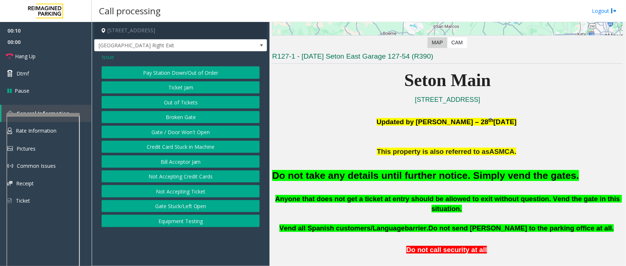
click at [185, 128] on button "Gate / Door Won't Open" at bounding box center [181, 132] width 158 height 12
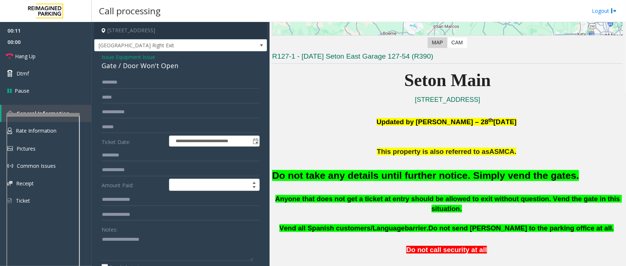
click at [360, 174] on font "Do not take any details until further notice. Simply vend the gates." at bounding box center [425, 175] width 307 height 11
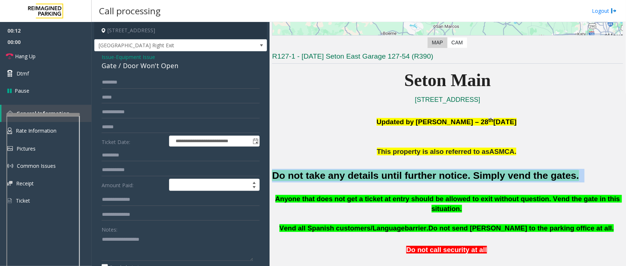
click at [360, 174] on font "Do not take any details until further notice. Simply vend the gates." at bounding box center [425, 175] width 307 height 11
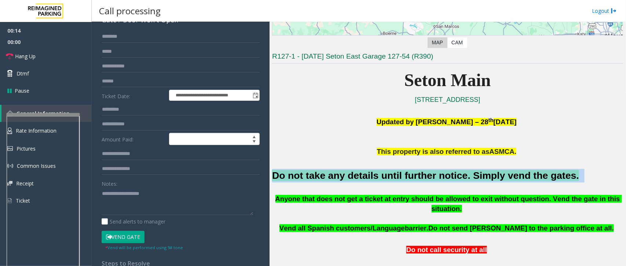
copy h2 "Do not take any details until further notice. Simply vend the gates."
click at [136, 213] on button "Vend Gate" at bounding box center [123, 237] width 43 height 12
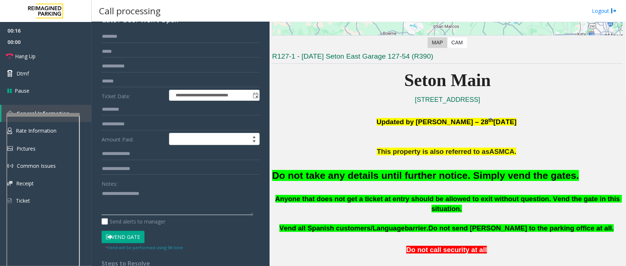
click at [143, 198] on textarea at bounding box center [178, 202] width 152 height 28
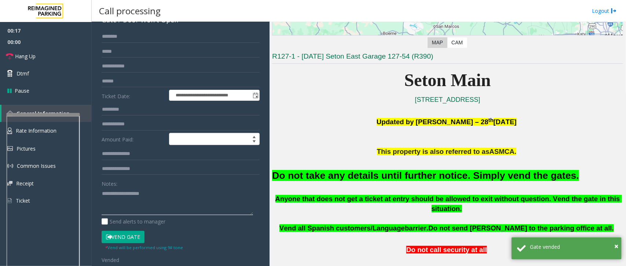
paste textarea "**********"
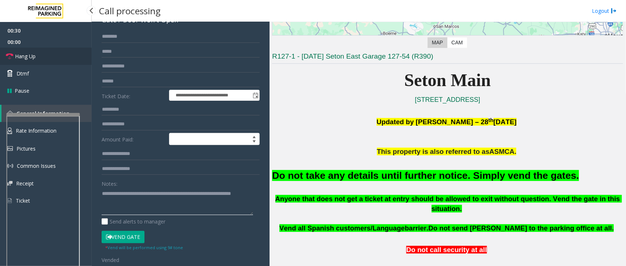
type textarea "**********"
click at [30, 59] on span "Hang Up" at bounding box center [25, 56] width 21 height 8
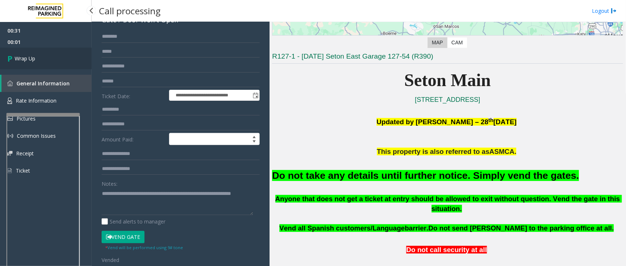
click at [46, 55] on link "Wrap Up" at bounding box center [46, 59] width 92 height 22
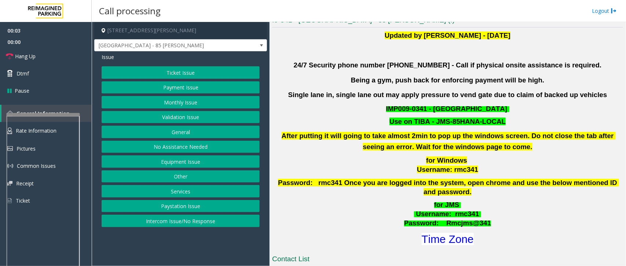
scroll to position [229, 0]
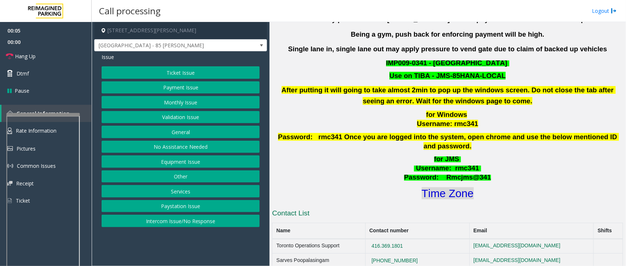
click at [454, 187] on font "Time Zone" at bounding box center [448, 193] width 52 height 12
click at [179, 115] on button "Validation Issue" at bounding box center [181, 117] width 158 height 12
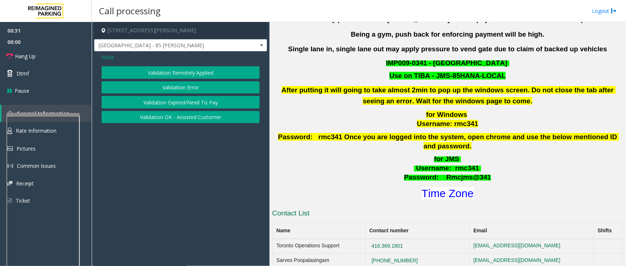
click at [186, 87] on button "Validation Error" at bounding box center [181, 87] width 158 height 12
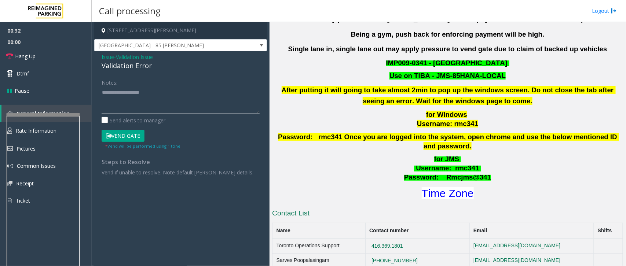
click at [119, 95] on textarea at bounding box center [181, 101] width 158 height 28
drag, startPoint x: 99, startPoint y: 54, endPoint x: 158, endPoint y: 69, distance: 60.2
click at [158, 69] on div "Issue - Validation Issue Validation Error Notes: Send alerts to manager Vend Ga…" at bounding box center [180, 117] width 173 height 132
click at [149, 103] on textarea at bounding box center [181, 101] width 158 height 28
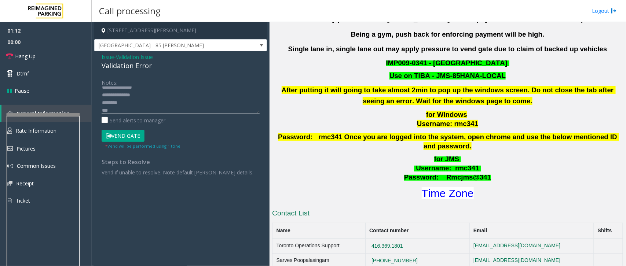
click at [136, 107] on textarea at bounding box center [181, 101] width 158 height 28
click at [110, 137] on icon at bounding box center [109, 136] width 6 height 5
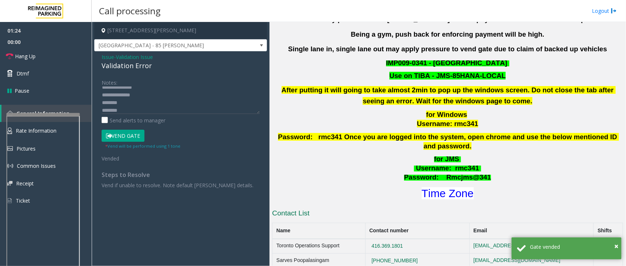
scroll to position [0, 0]
click at [145, 100] on textarea at bounding box center [181, 101] width 158 height 28
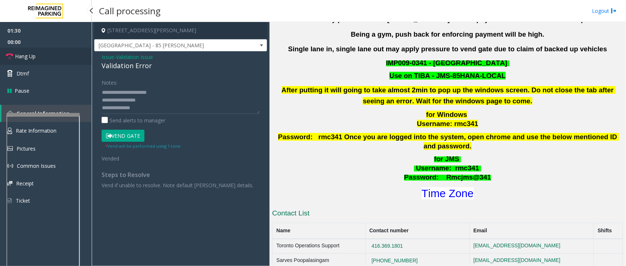
click at [28, 59] on span "Hang Up" at bounding box center [25, 56] width 21 height 8
click at [167, 101] on textarea at bounding box center [181, 101] width 158 height 28
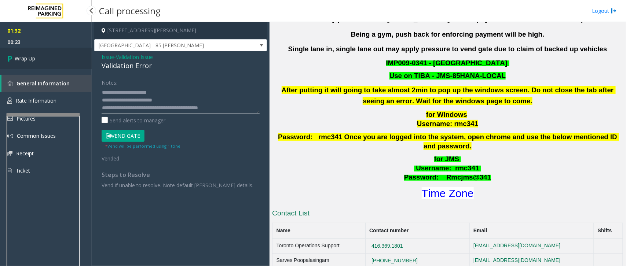
type textarea "**********"
click at [24, 63] on link "Wrap Up" at bounding box center [46, 59] width 92 height 22
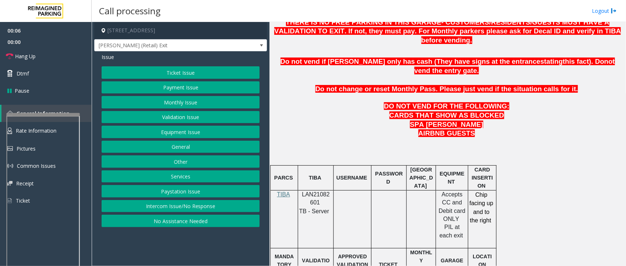
scroll to position [321, 0]
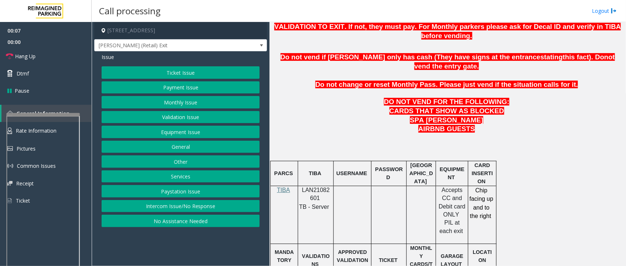
click at [314, 187] on span "LAN21082601" at bounding box center [316, 194] width 28 height 14
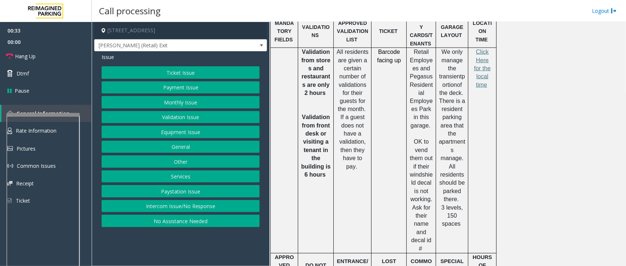
scroll to position [504, 0]
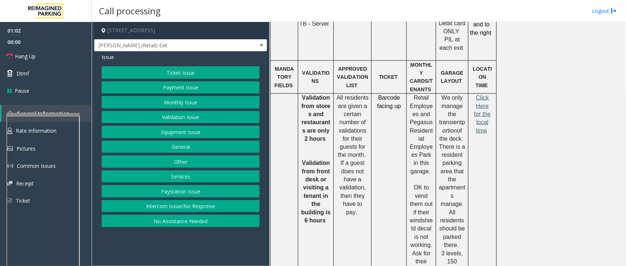
click at [480, 95] on span "Click Here for the local time" at bounding box center [482, 114] width 17 height 39
click at [197, 72] on button "Ticket Issue" at bounding box center [181, 72] width 158 height 12
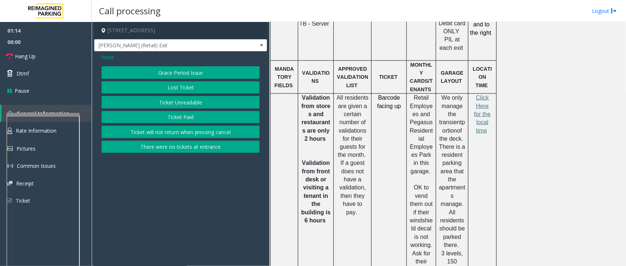
drag, startPoint x: 104, startPoint y: 55, endPoint x: 109, endPoint y: 52, distance: 5.4
click at [105, 54] on span "Issue" at bounding box center [108, 57] width 12 height 8
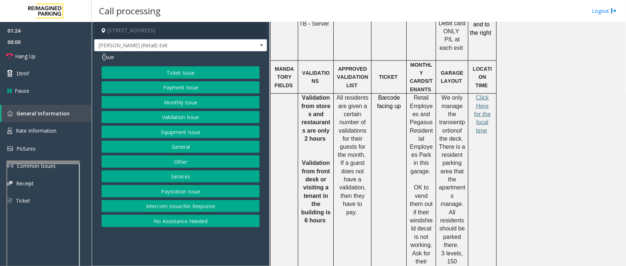
click at [52, 165] on div at bounding box center [43, 247] width 73 height 172
click at [57, 136] on link "Rate Information" at bounding box center [46, 131] width 92 height 18
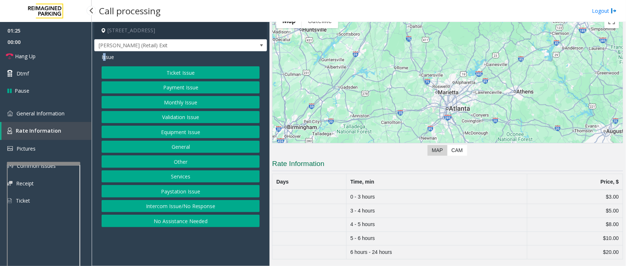
scroll to position [40, 0]
click at [192, 116] on button "Validation Issue" at bounding box center [181, 117] width 158 height 12
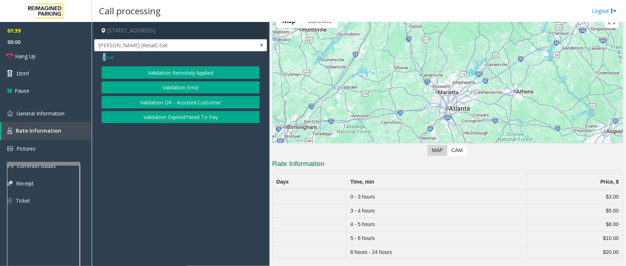
click at [197, 88] on button "Validation Error" at bounding box center [181, 87] width 158 height 12
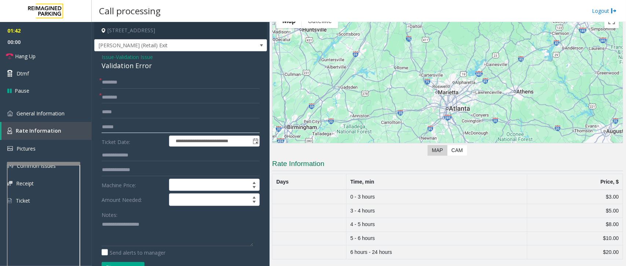
click at [134, 131] on input "text" at bounding box center [181, 127] width 158 height 12
click at [106, 56] on span "Issue" at bounding box center [108, 57] width 12 height 8
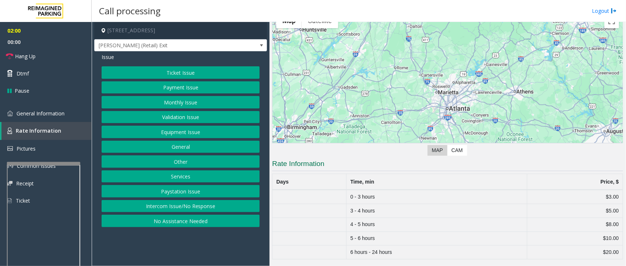
click at [177, 72] on button "Ticket Issue" at bounding box center [181, 72] width 158 height 12
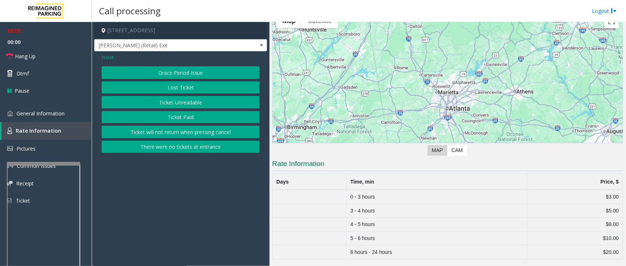
click at [196, 103] on button "Ticket Unreadable" at bounding box center [181, 102] width 158 height 12
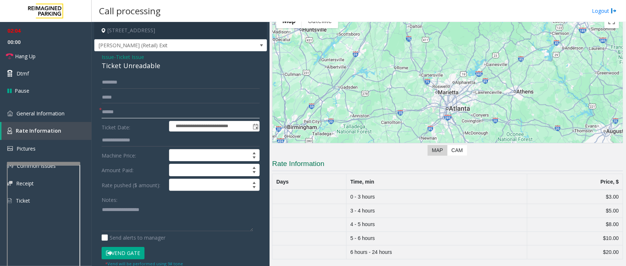
drag, startPoint x: 114, startPoint y: 114, endPoint x: 120, endPoint y: 114, distance: 5.9
click at [117, 114] on input "text" at bounding box center [181, 112] width 158 height 12
click at [109, 56] on span "Issue" at bounding box center [108, 57] width 12 height 8
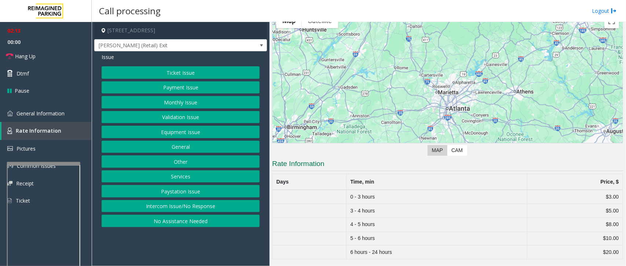
click at [193, 69] on button "Ticket Issue" at bounding box center [181, 72] width 158 height 12
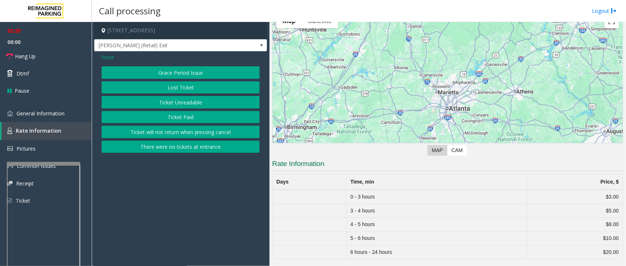
click at [111, 57] on span "Issue" at bounding box center [108, 57] width 12 height 8
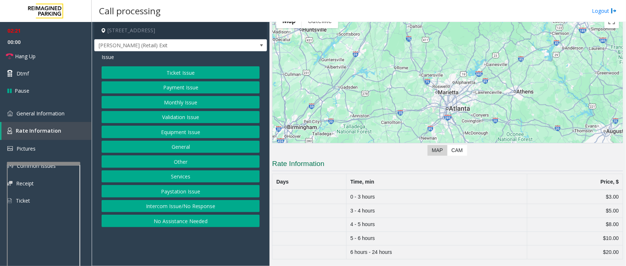
click at [158, 74] on button "Ticket Issue" at bounding box center [181, 72] width 158 height 12
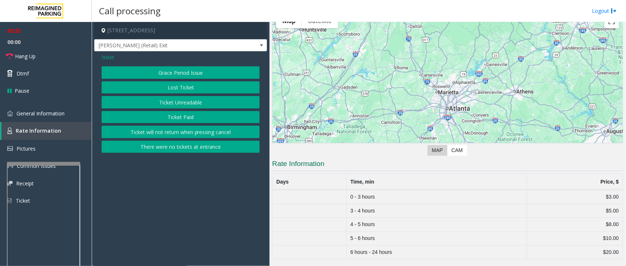
click at [110, 56] on span "Issue" at bounding box center [108, 57] width 12 height 8
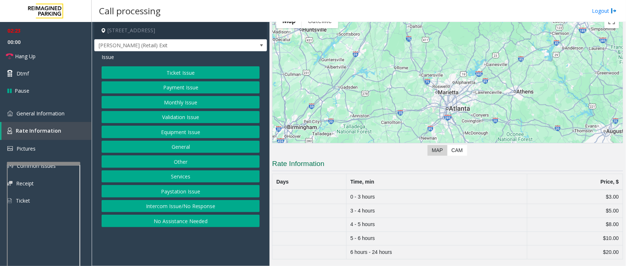
click at [192, 131] on button "Equipment Issue" at bounding box center [181, 132] width 158 height 12
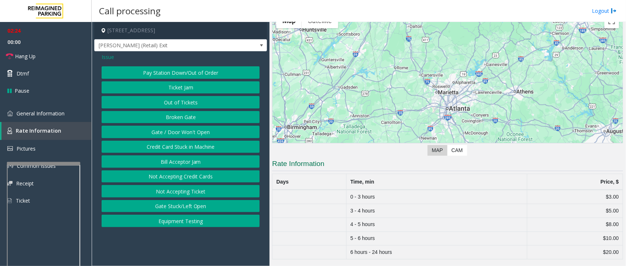
click at [184, 88] on button "Ticket Jam" at bounding box center [181, 87] width 158 height 12
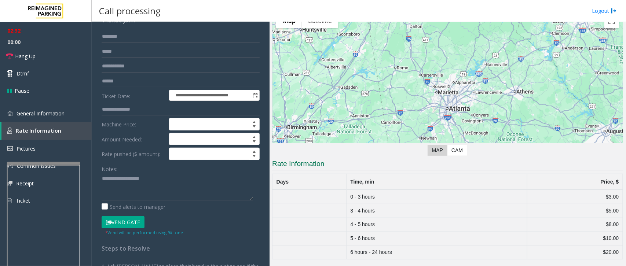
scroll to position [0, 0]
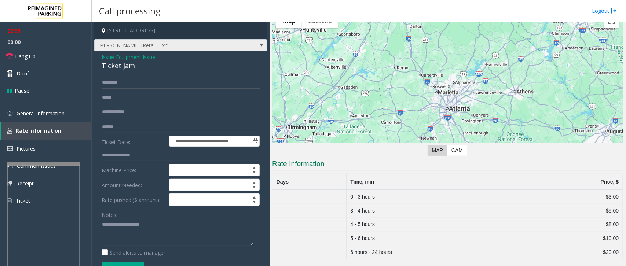
click at [259, 46] on span at bounding box center [262, 46] width 6 height 6
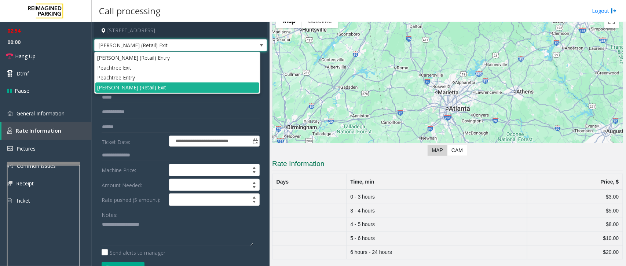
click at [259, 46] on span at bounding box center [262, 46] width 6 height 6
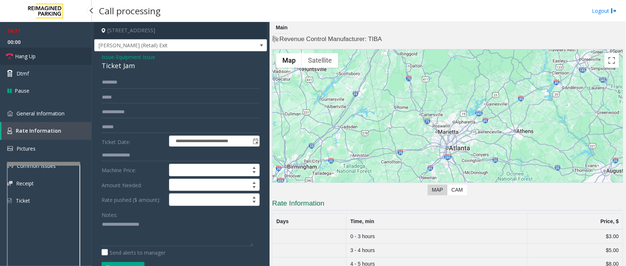
click at [34, 58] on span "Hang Up" at bounding box center [25, 56] width 21 height 8
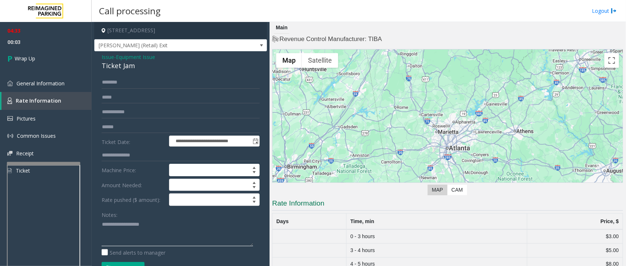
click at [119, 213] on textarea at bounding box center [178, 233] width 152 height 28
drag, startPoint x: 102, startPoint y: 54, endPoint x: 121, endPoint y: 73, distance: 27.2
click at [166, 76] on div "**********" at bounding box center [180, 222] width 173 height 342
click at [132, 213] on textarea at bounding box center [178, 233] width 152 height 28
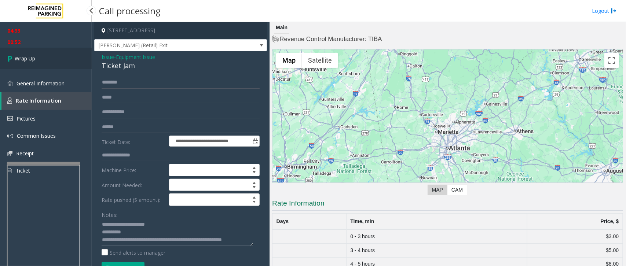
type textarea "**********"
click at [26, 56] on span "Wrap Up" at bounding box center [25, 59] width 21 height 8
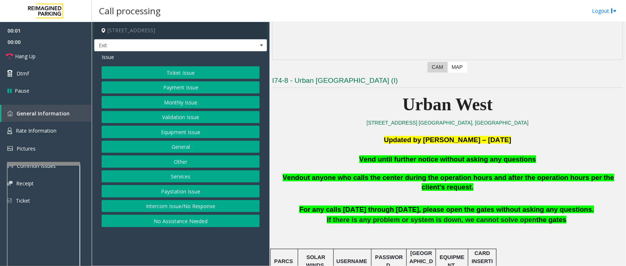
scroll to position [138, 0]
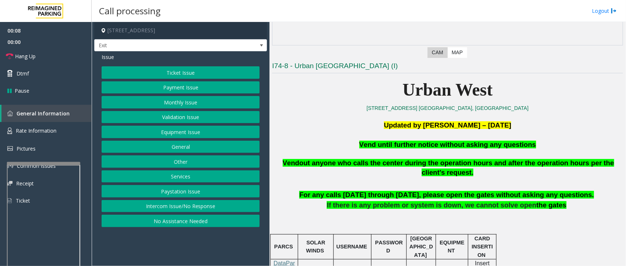
click at [209, 132] on button "Equipment Issue" at bounding box center [181, 132] width 158 height 12
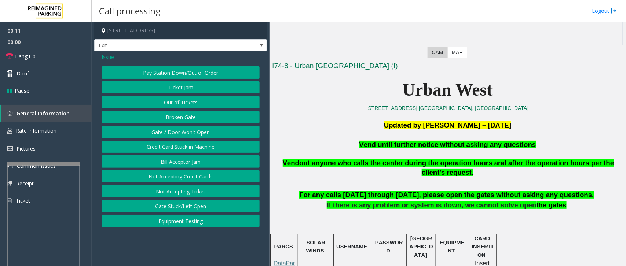
click at [190, 134] on button "Gate / Door Won't Open" at bounding box center [181, 132] width 158 height 12
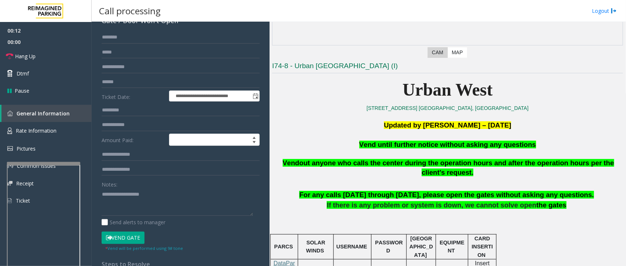
scroll to position [46, 0]
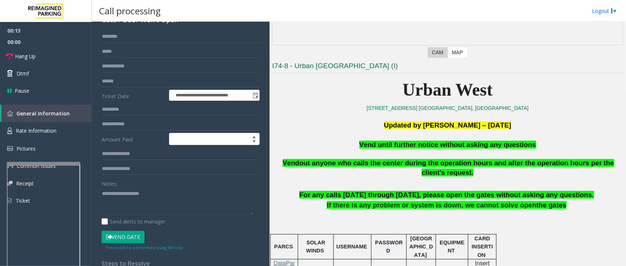
click at [127, 213] on button "Vend Gate" at bounding box center [123, 237] width 43 height 12
click at [408, 144] on span "Vend until further notice without asking any questions" at bounding box center [448, 145] width 177 height 8
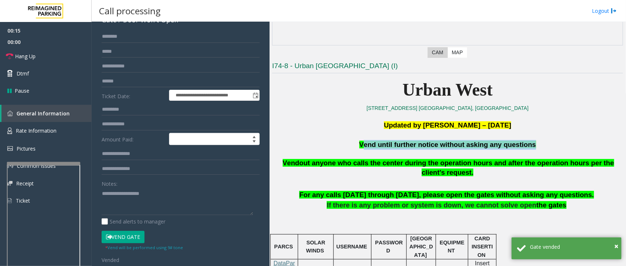
click at [408, 144] on span "Vend until further notice without asking any questions" at bounding box center [448, 145] width 177 height 8
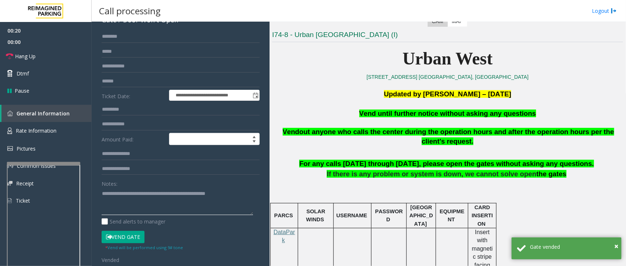
scroll to position [183, 0]
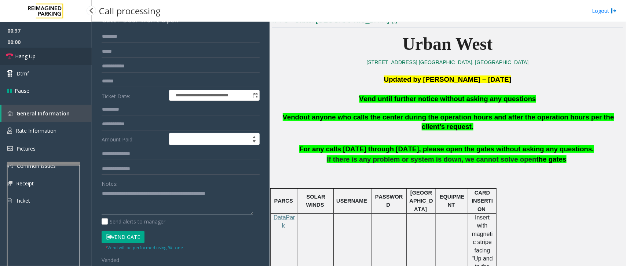
type textarea "**********"
click at [13, 58] on icon at bounding box center [9, 56] width 7 height 7
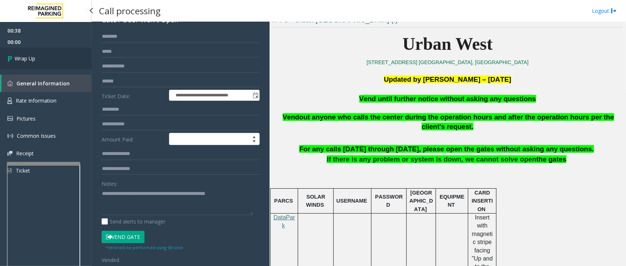
click at [37, 59] on link "Wrap Up" at bounding box center [46, 59] width 92 height 22
